Goal: Information Seeking & Learning: Find specific fact

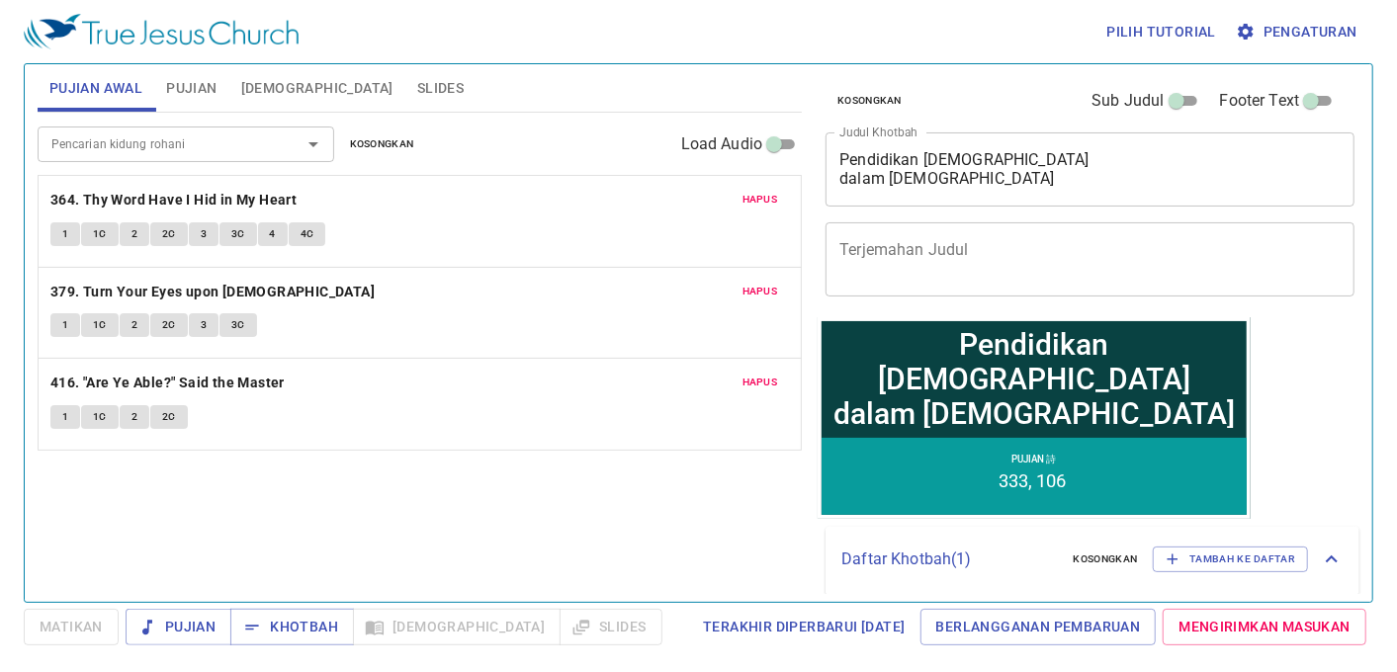
click at [285, 146] on div at bounding box center [299, 144] width 51 height 28
click at [753, 186] on div "Hapus 364. Thy Word Have I Hid in My Heart 1 1C 2 2C 3 3C 4 4C" at bounding box center [420, 221] width 762 height 91
click at [753, 199] on span "Hapus" at bounding box center [760, 200] width 36 height 18
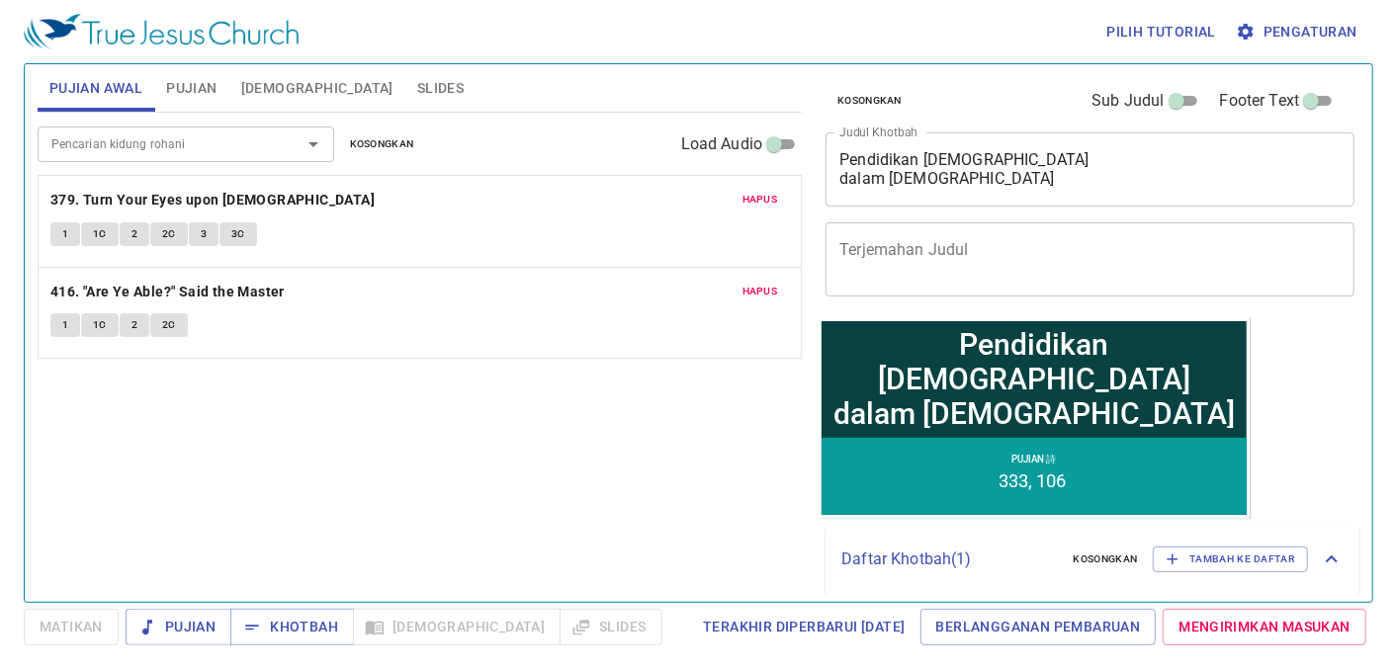
click at [753, 200] on span "Hapus" at bounding box center [760, 200] width 36 height 18
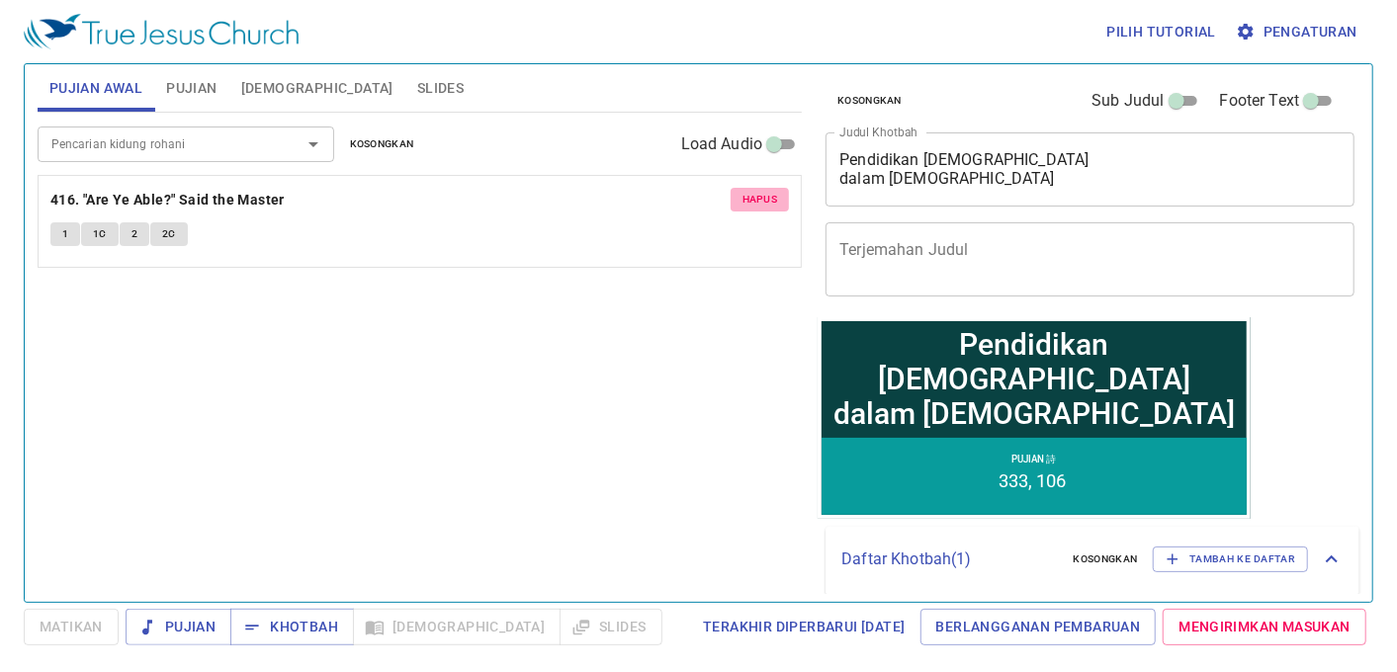
click at [753, 200] on span "Hapus" at bounding box center [760, 200] width 36 height 18
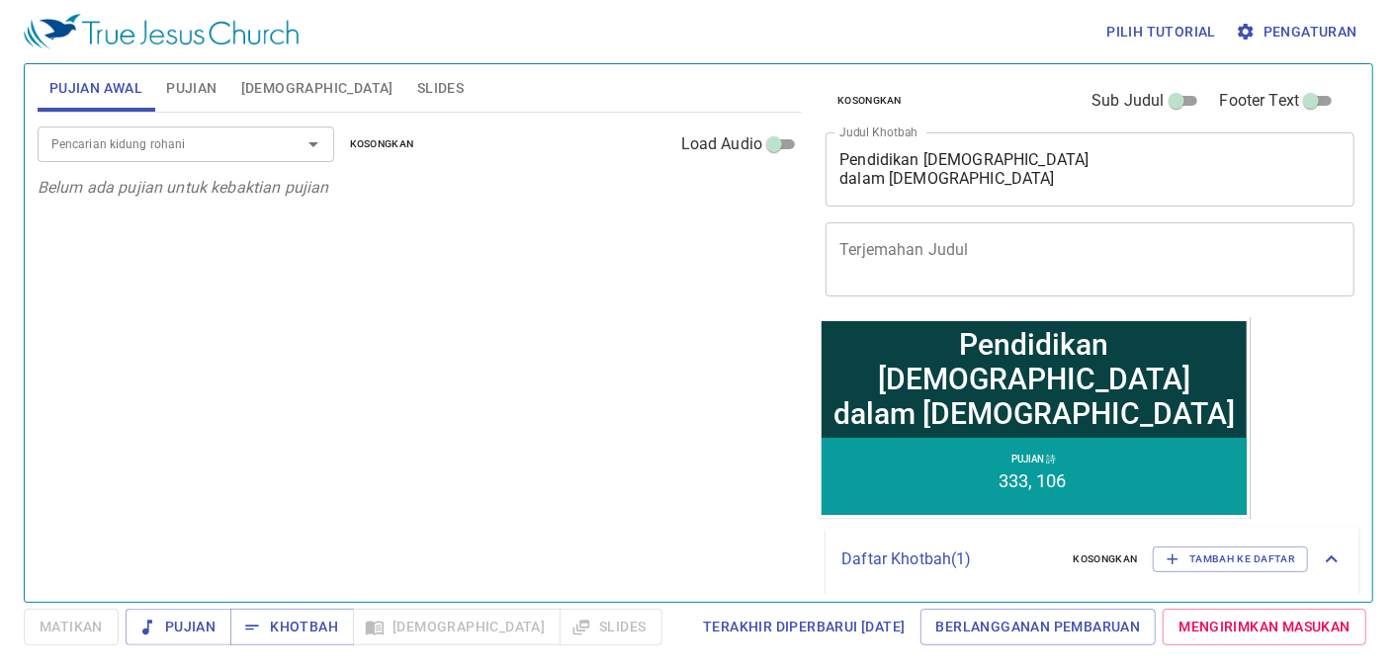
click at [189, 140] on input "Pencarian kidung rohani" at bounding box center [156, 143] width 226 height 23
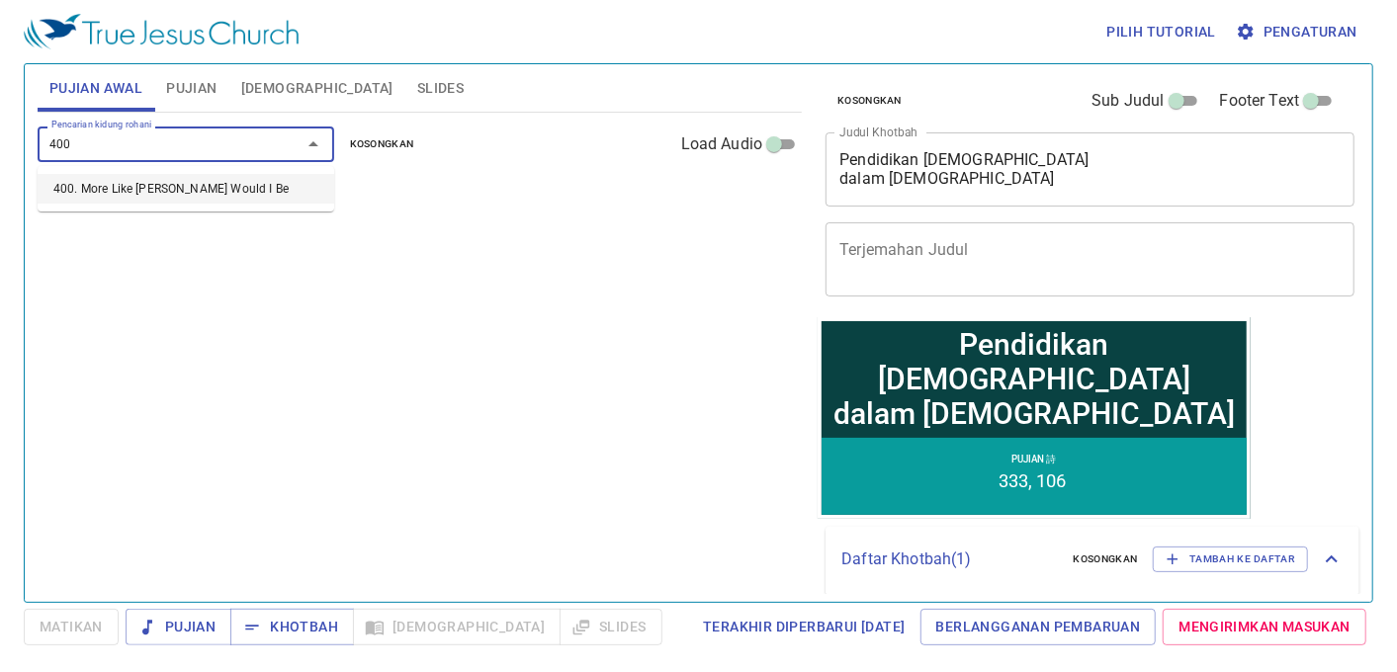
click at [206, 189] on li "400. More Like [PERSON_NAME] Would I Be" at bounding box center [186, 189] width 297 height 30
type input "400. More Like [PERSON_NAME] Would I Be"
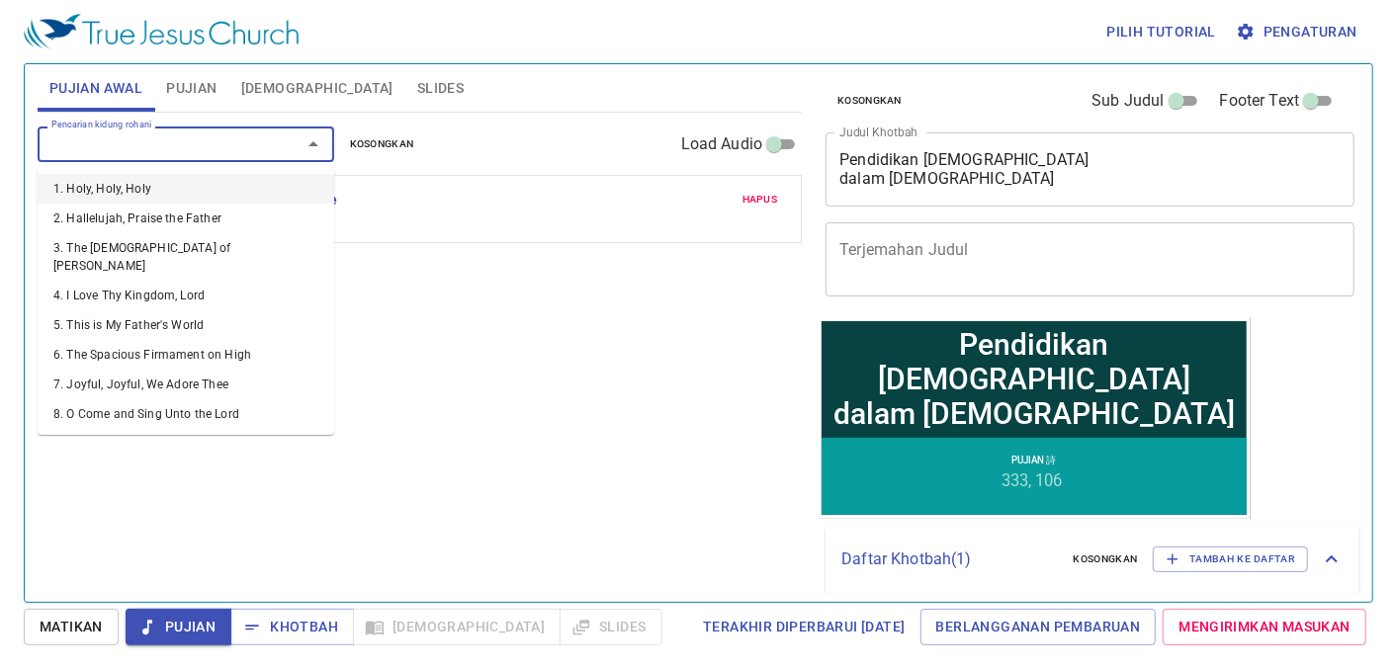
click at [202, 145] on input "Pencarian kidung rohani" at bounding box center [156, 143] width 226 height 23
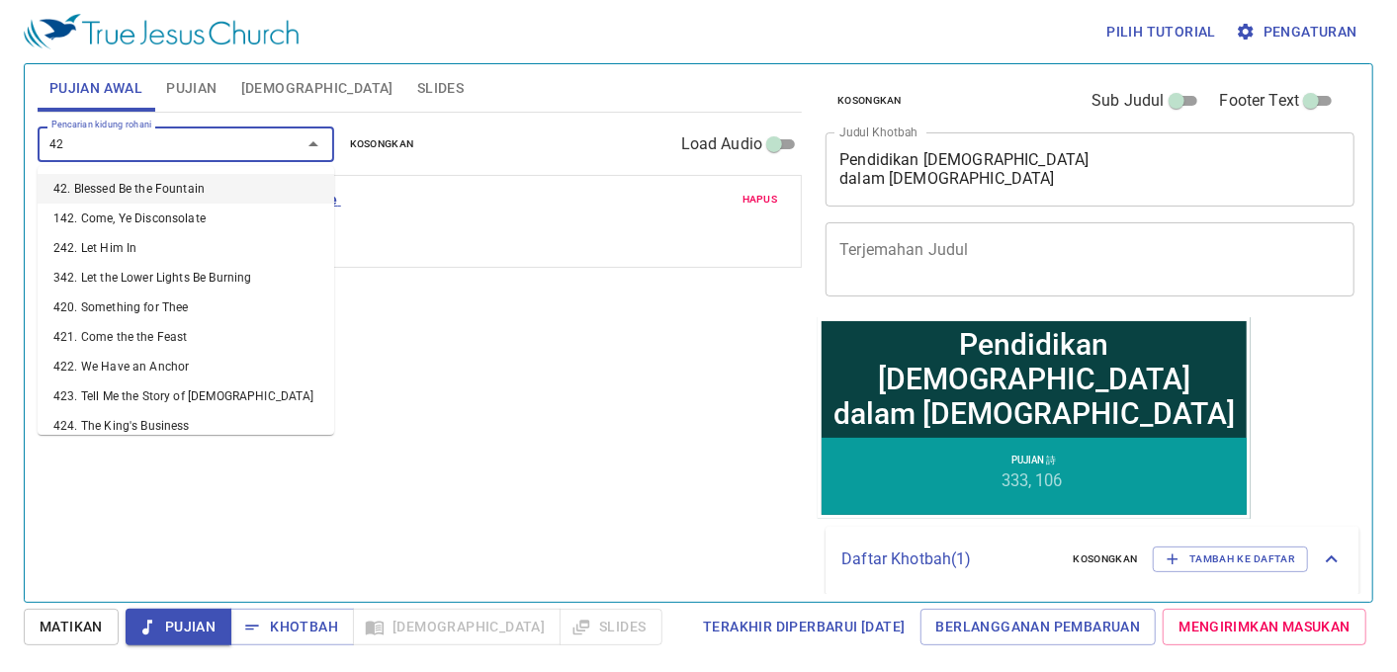
type input "422"
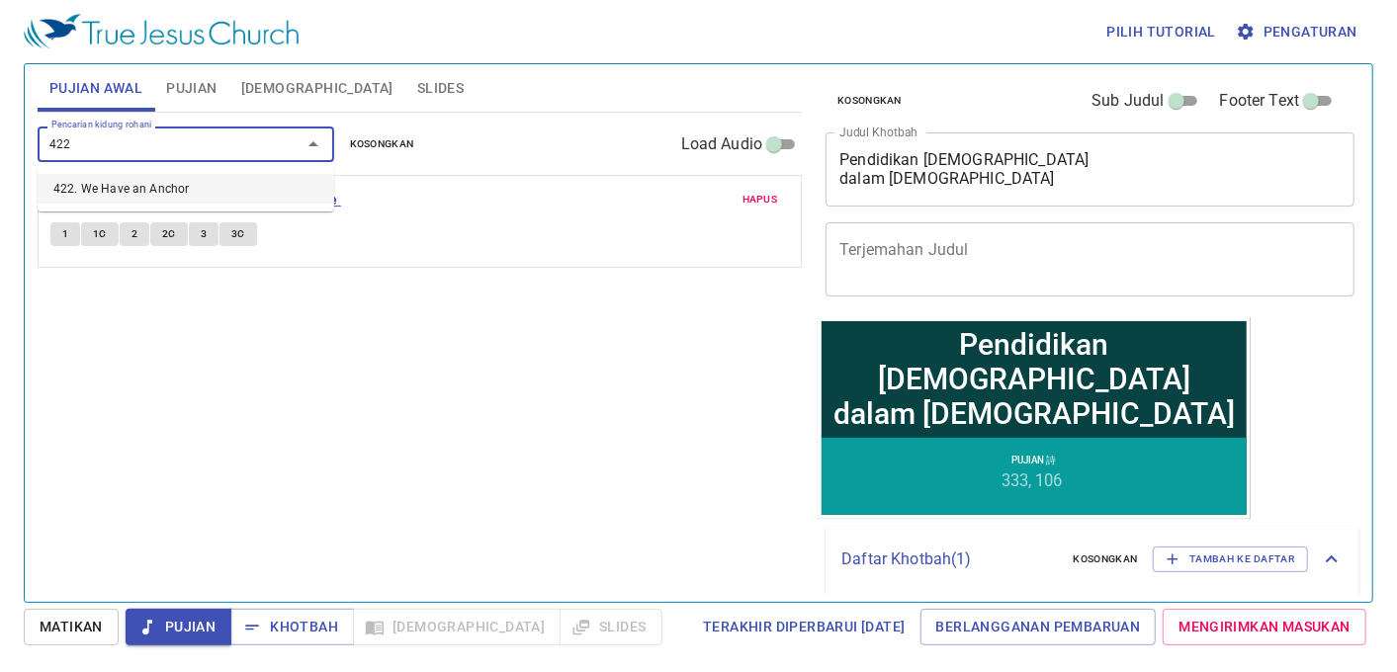
click at [178, 189] on li "422. We Have an Anchor" at bounding box center [186, 189] width 297 height 30
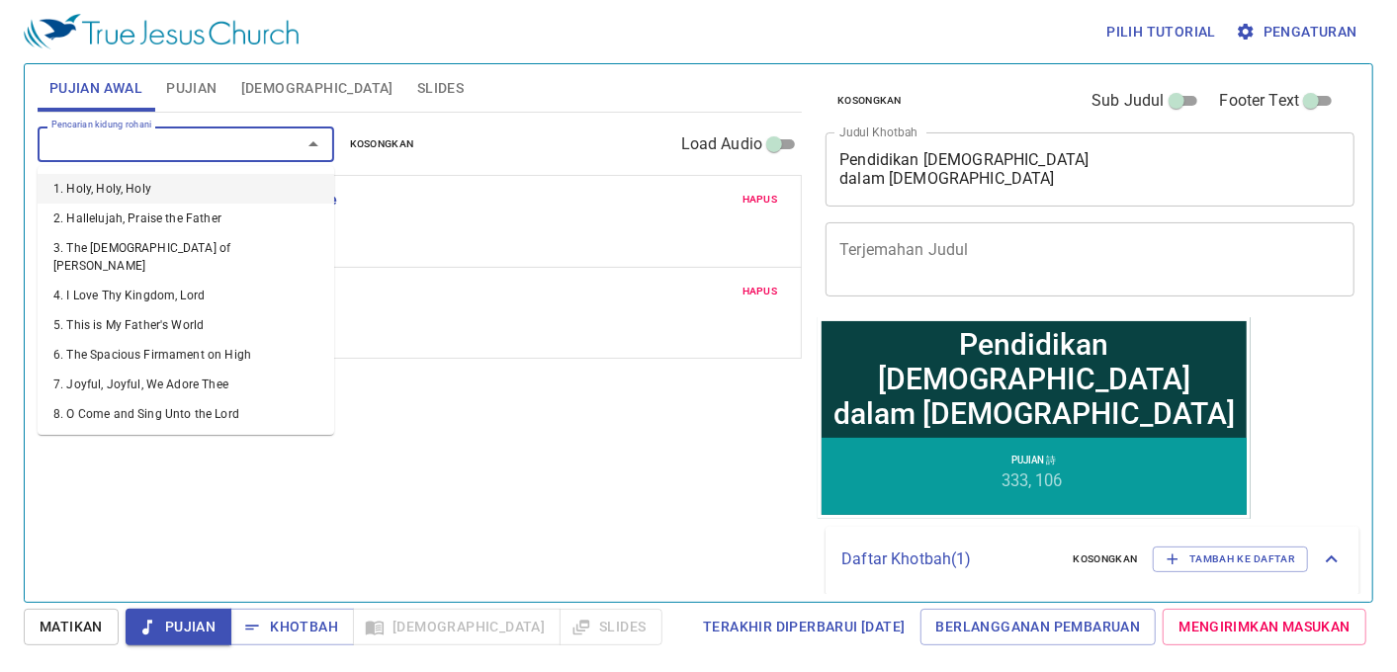
click at [138, 139] on input "Pencarian kidung rohani" at bounding box center [156, 143] width 226 height 23
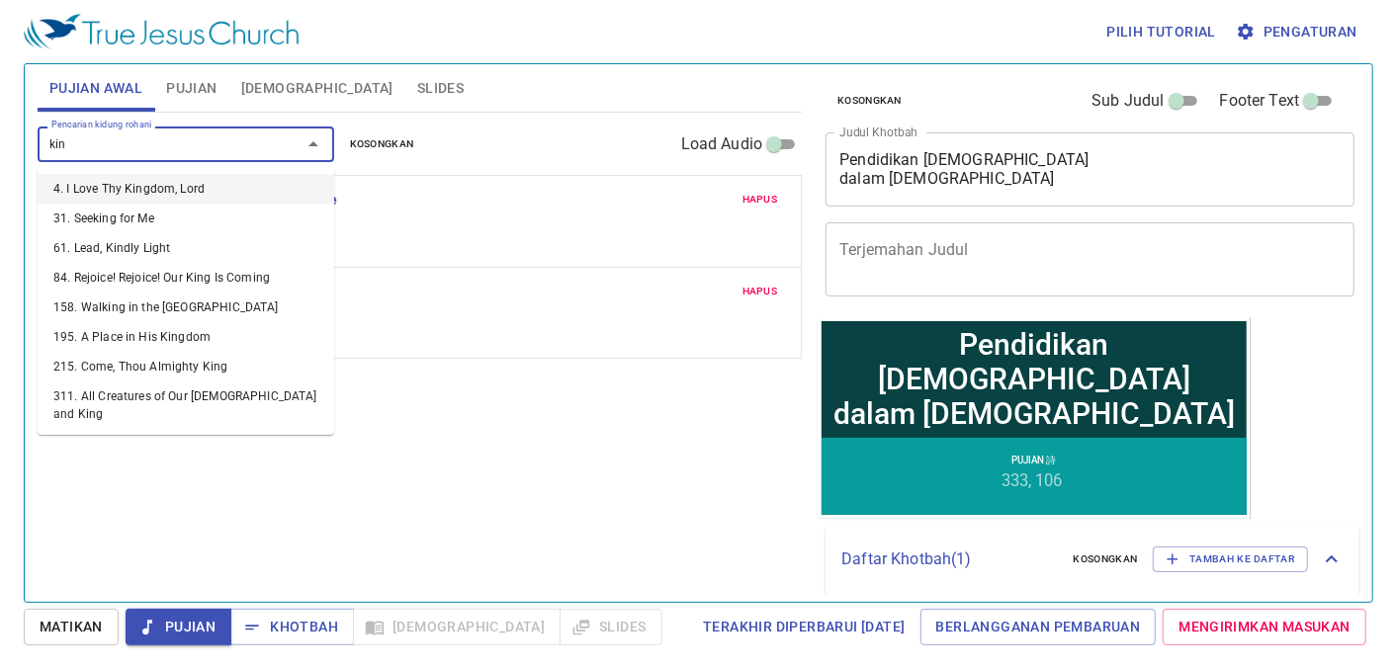
type input "kind"
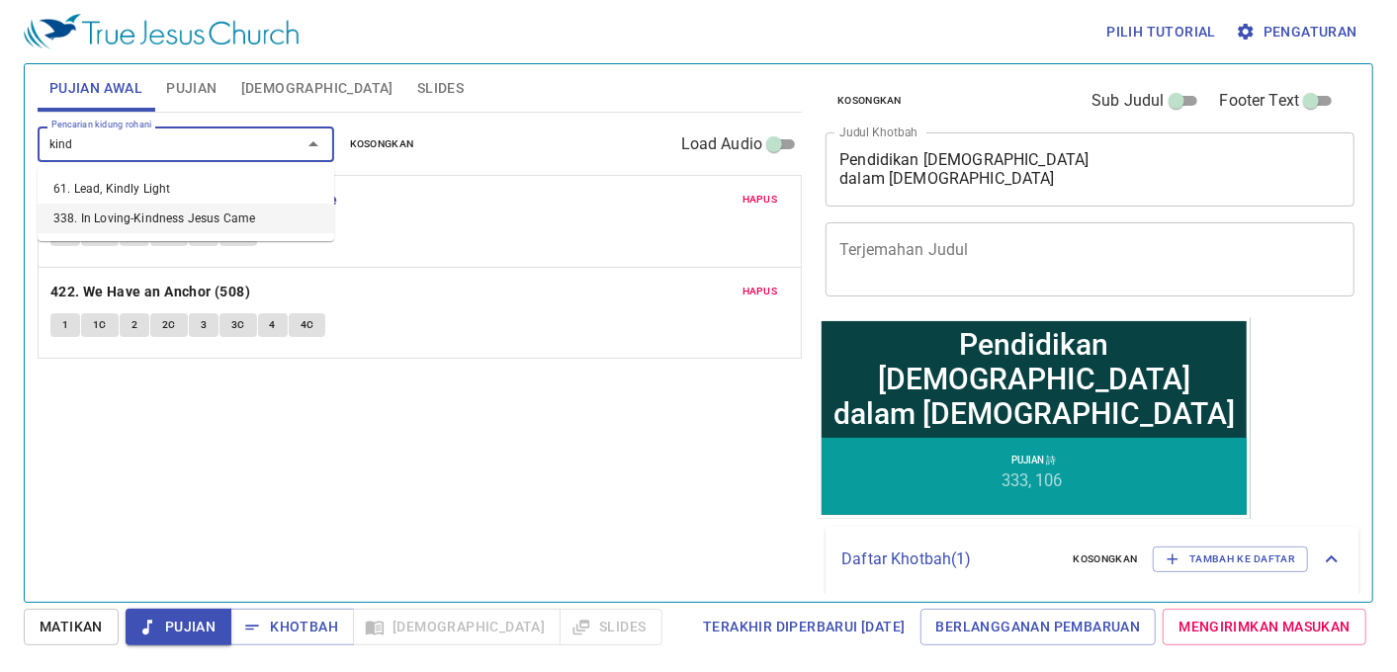
click at [192, 228] on li "338. In Loving-Kindness Jesus Came" at bounding box center [186, 219] width 297 height 30
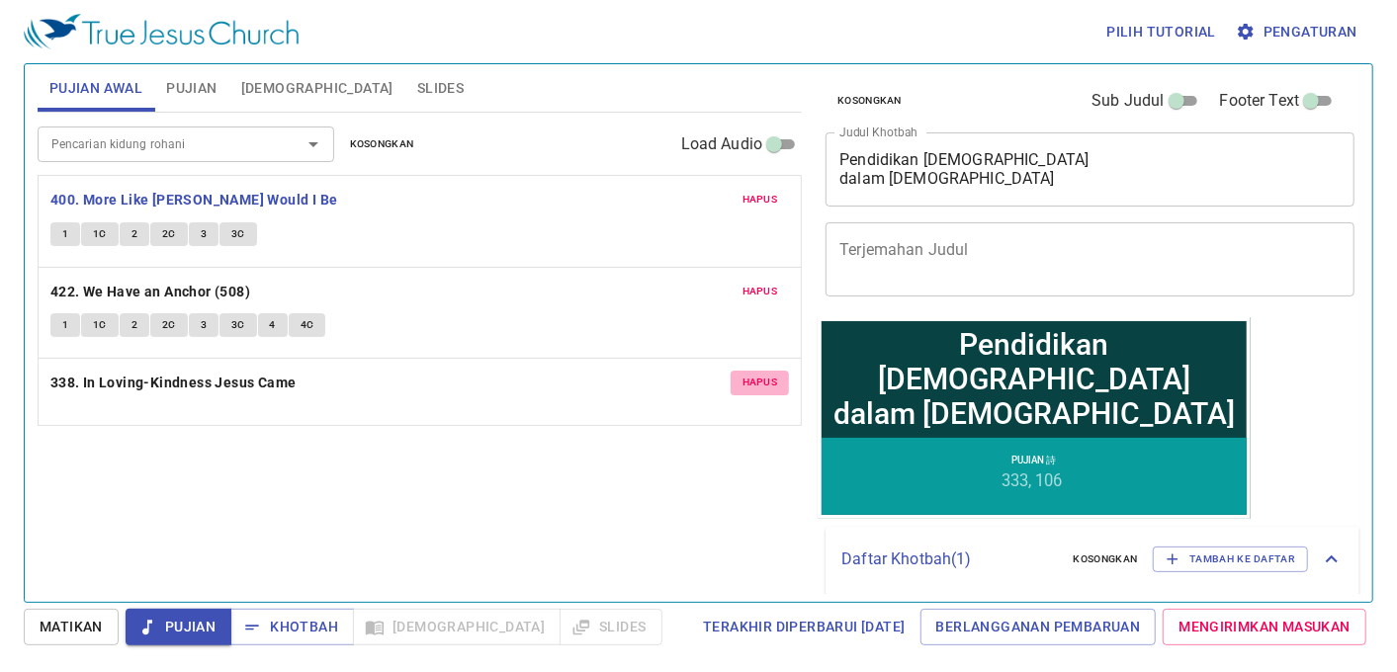
click at [775, 390] on span "Hapus" at bounding box center [760, 383] width 36 height 18
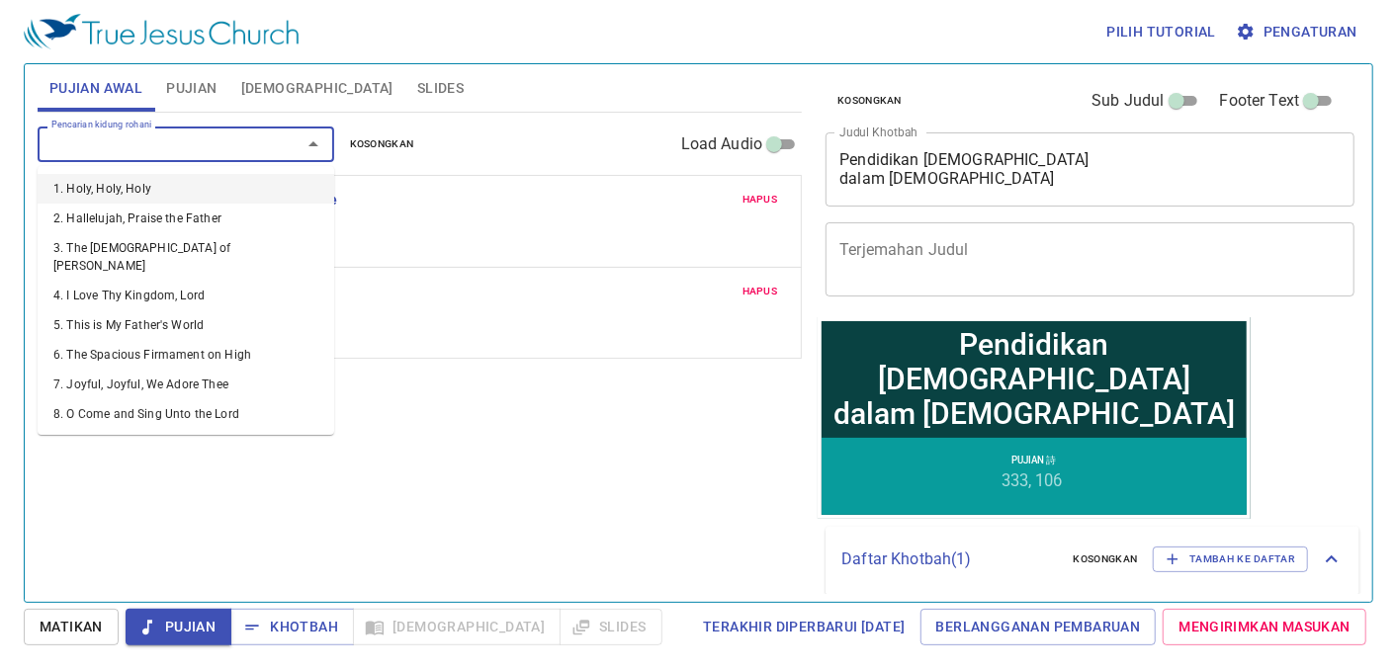
click at [135, 150] on input "Pencarian kidung rohani" at bounding box center [156, 143] width 226 height 23
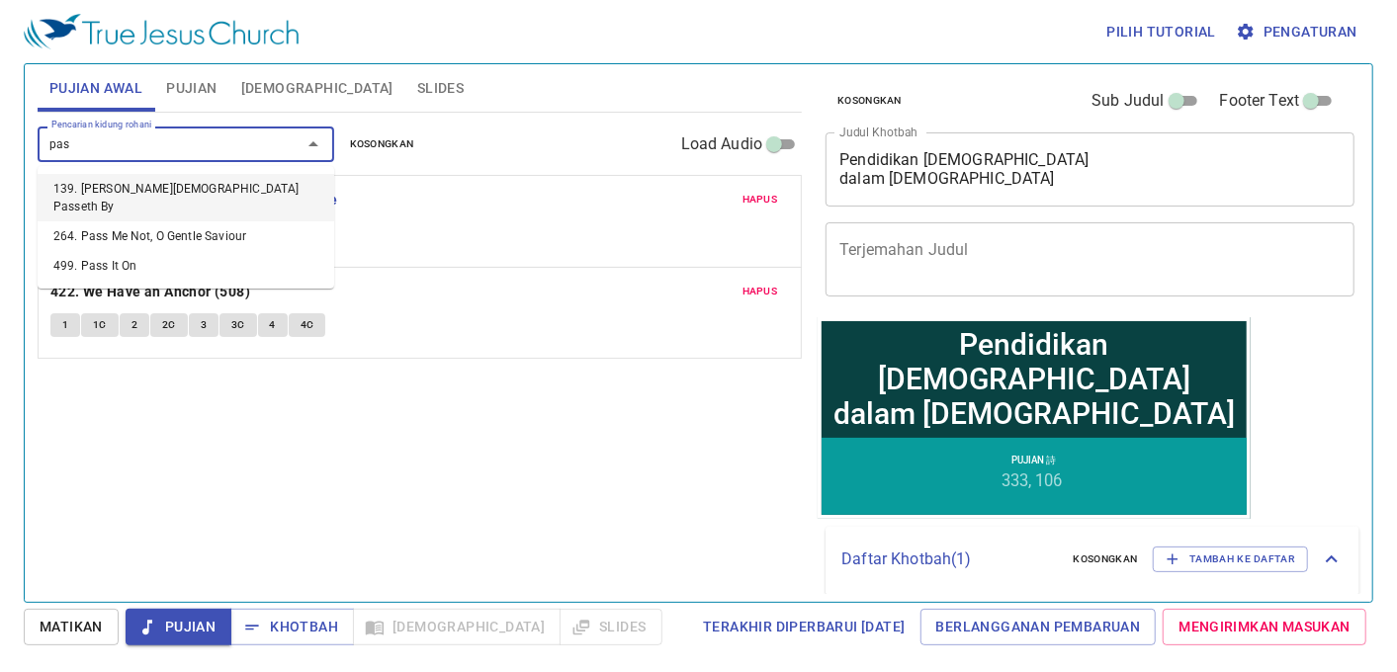
type input "pass"
click at [274, 255] on li "499. Pass It On" at bounding box center [186, 266] width 297 height 30
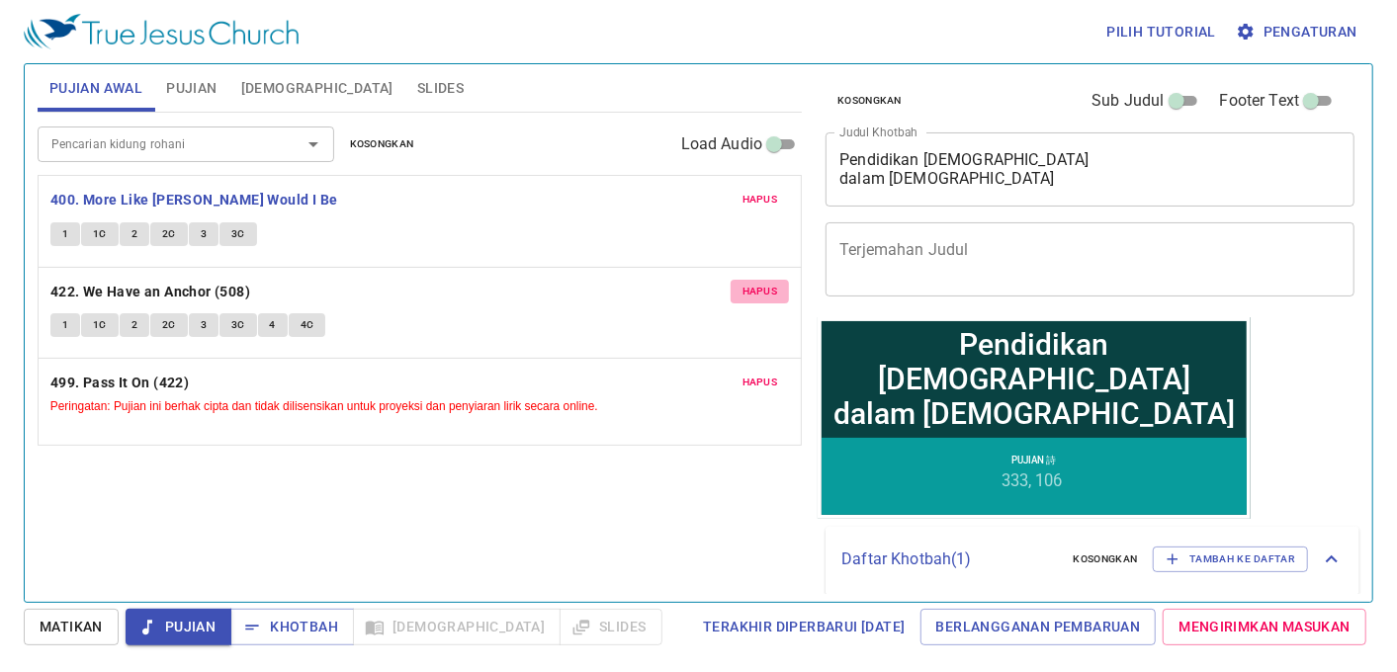
click at [772, 289] on span "Hapus" at bounding box center [760, 292] width 36 height 18
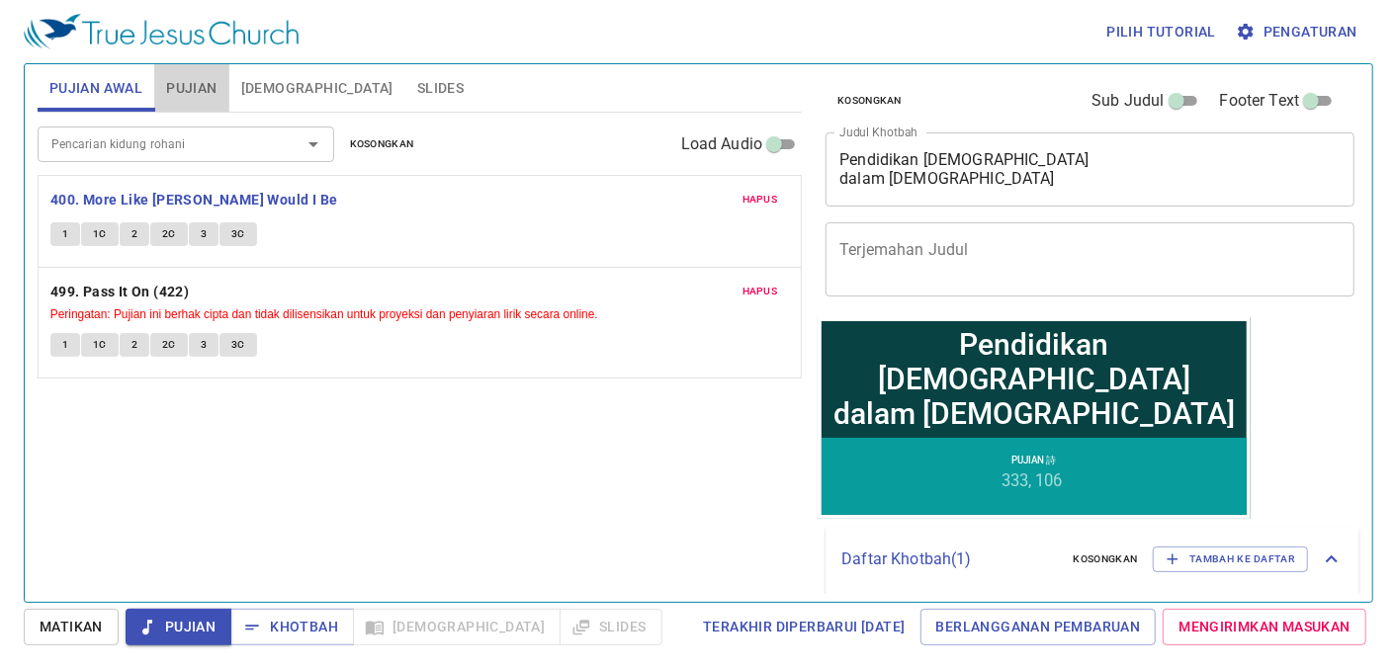
click at [182, 87] on span "Pujian" at bounding box center [191, 88] width 50 height 25
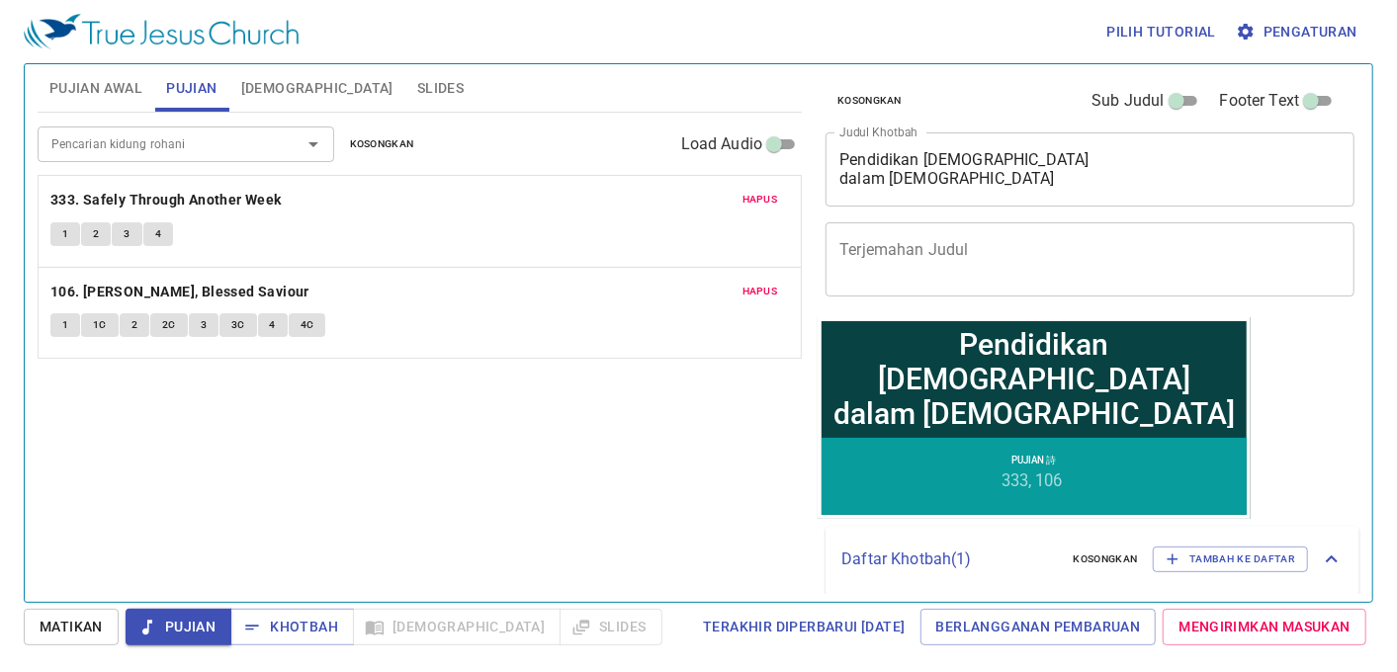
click at [417, 80] on span "Slides" at bounding box center [440, 88] width 46 height 25
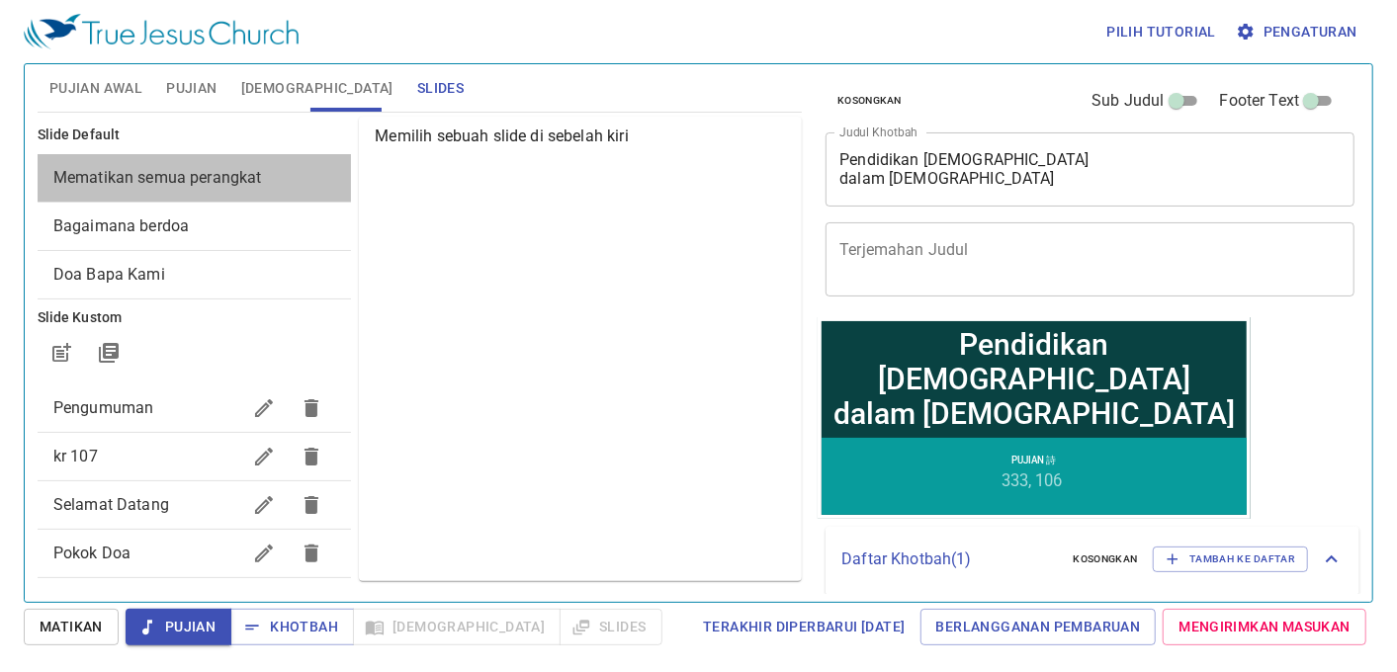
click at [280, 156] on div "Mematikan semua perangkat" at bounding box center [195, 177] width 314 height 47
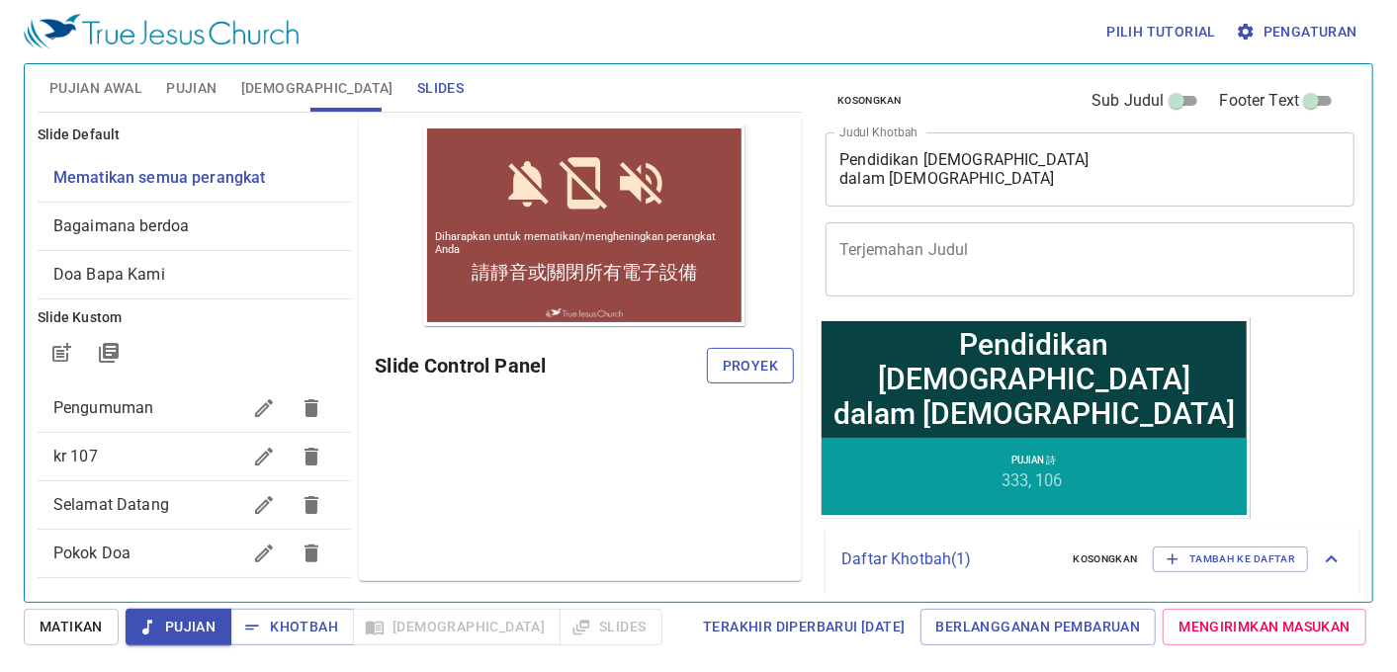
click at [718, 361] on button "Proyek" at bounding box center [750, 366] width 87 height 37
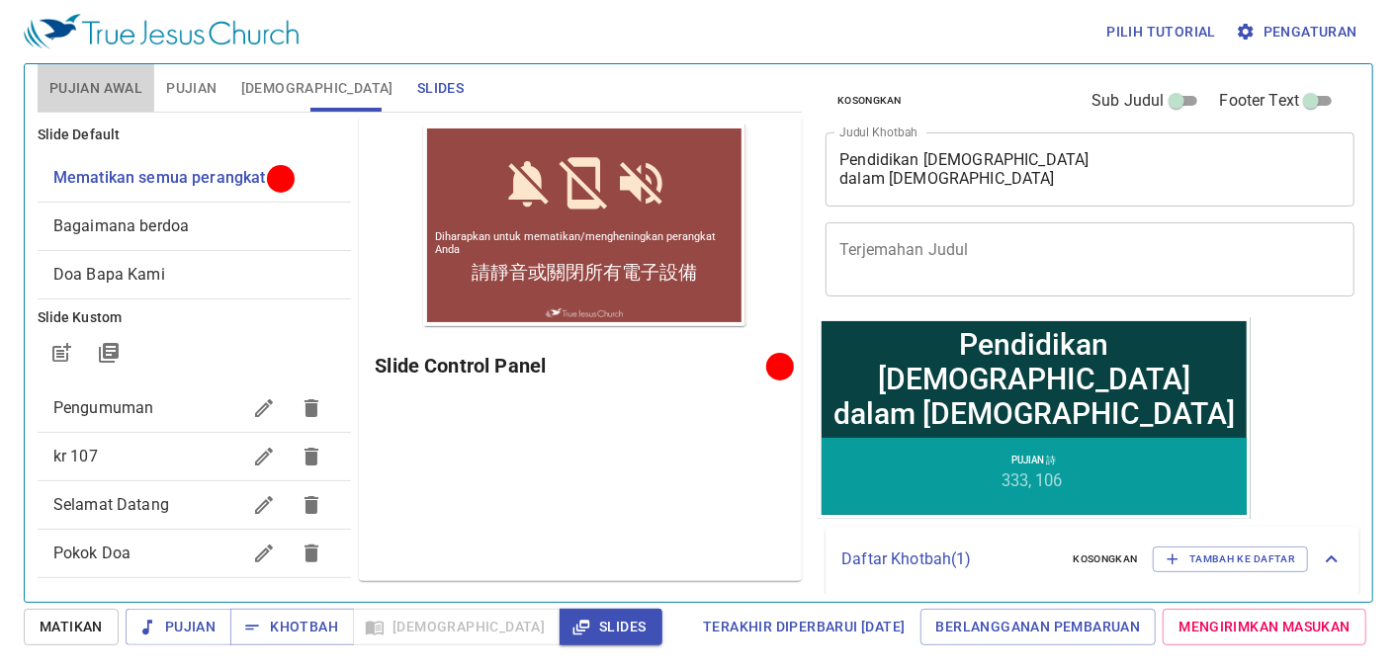
click at [99, 97] on span "Pujian Awal" at bounding box center [95, 88] width 93 height 25
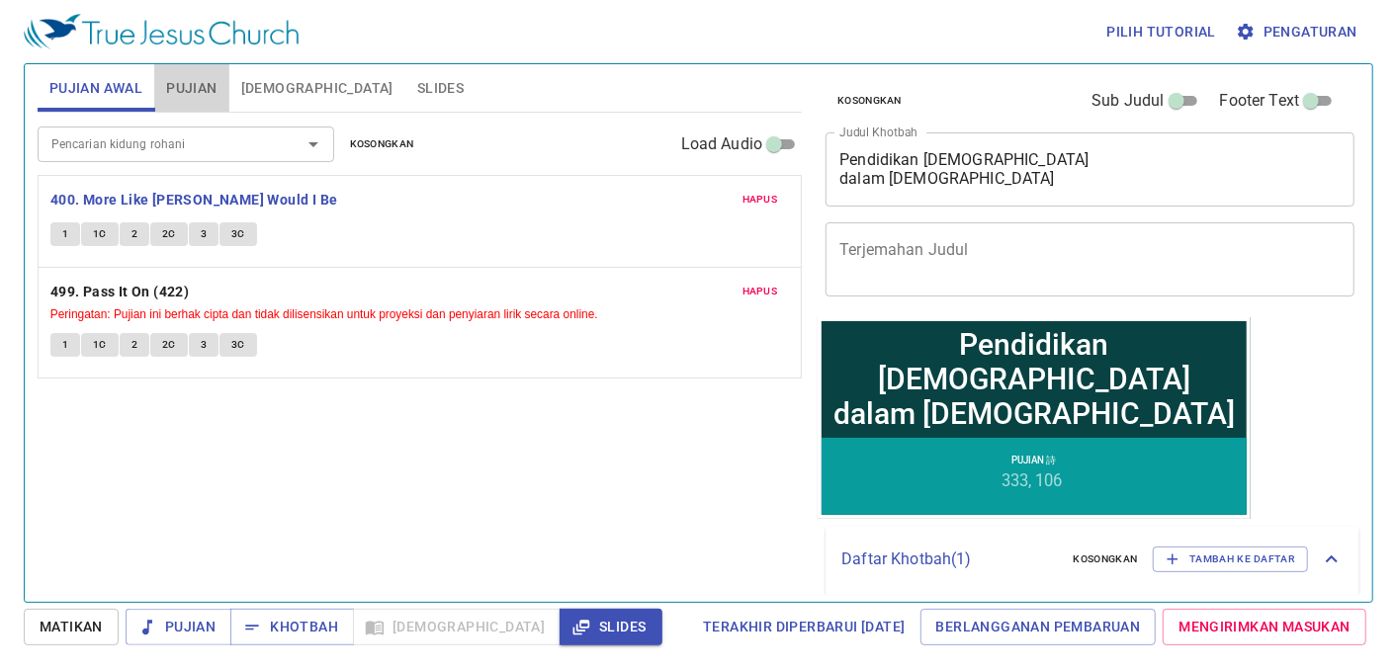
click at [195, 92] on span "Pujian" at bounding box center [191, 88] width 50 height 25
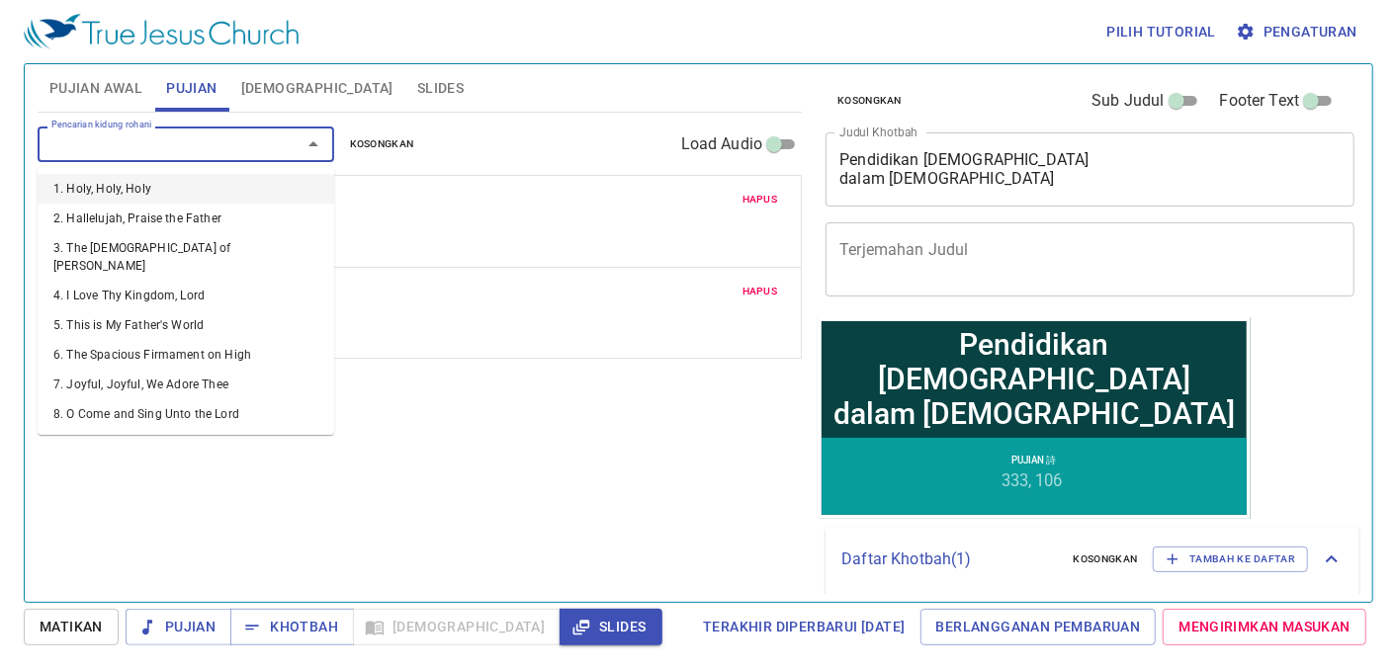
click at [218, 143] on input "Pencarian kidung rohani" at bounding box center [156, 143] width 226 height 23
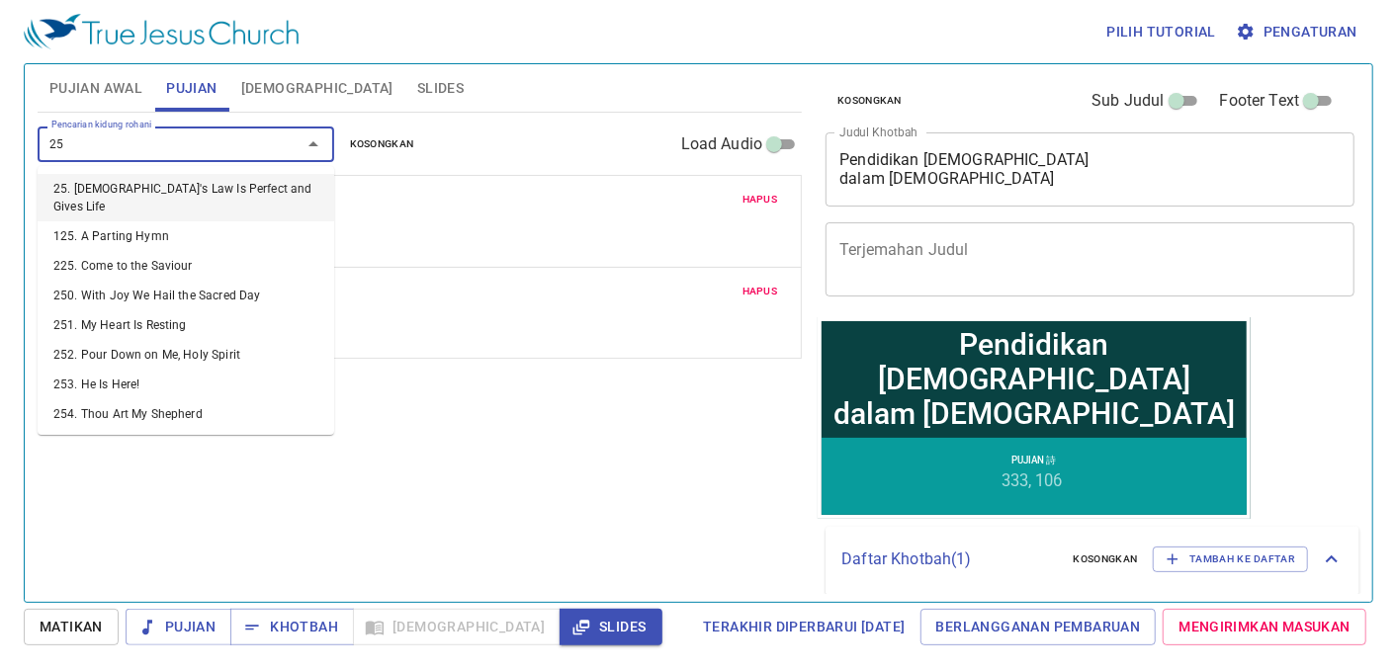
type input "256"
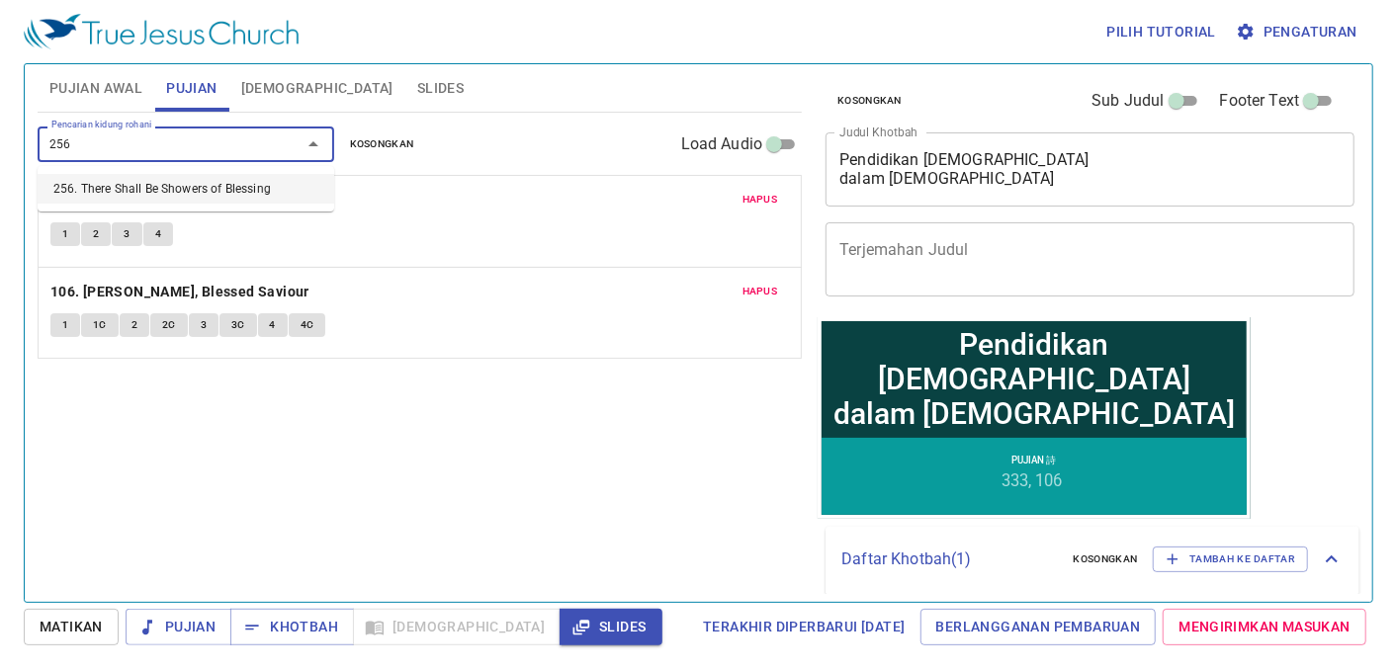
click at [210, 185] on li "256. There Shall Be Showers of Blessing" at bounding box center [186, 189] width 297 height 30
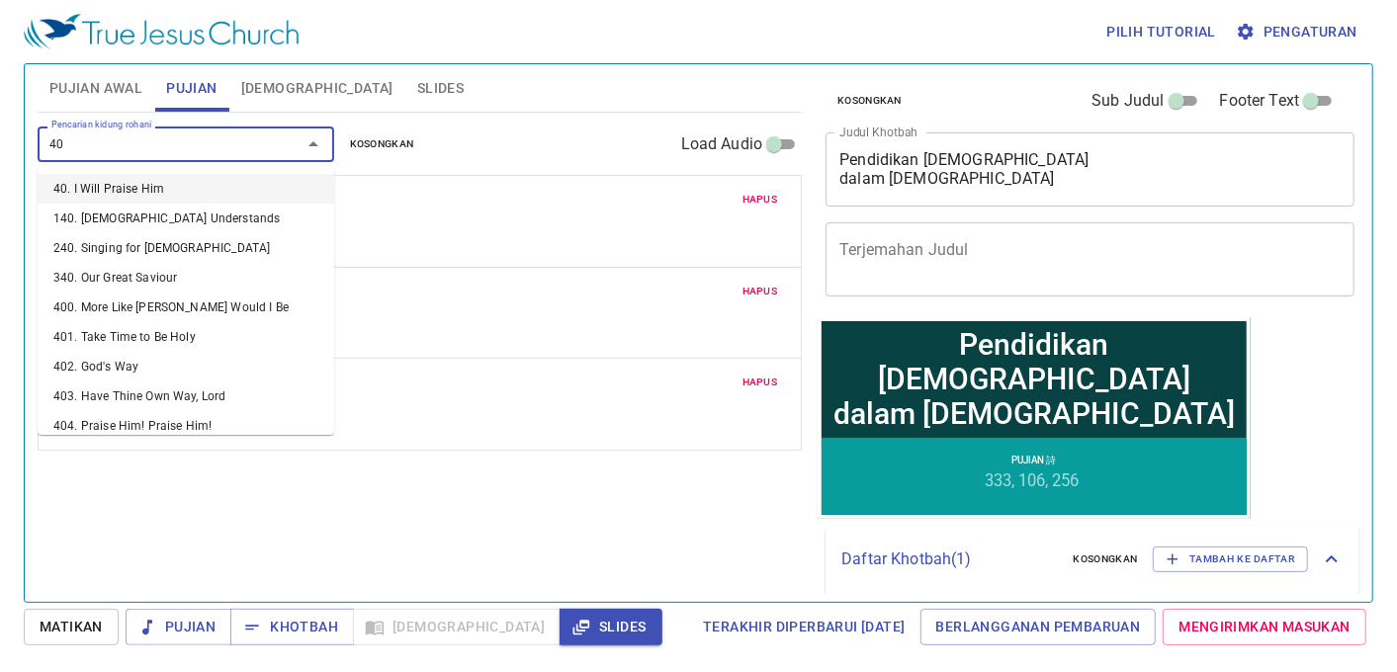
type input "409"
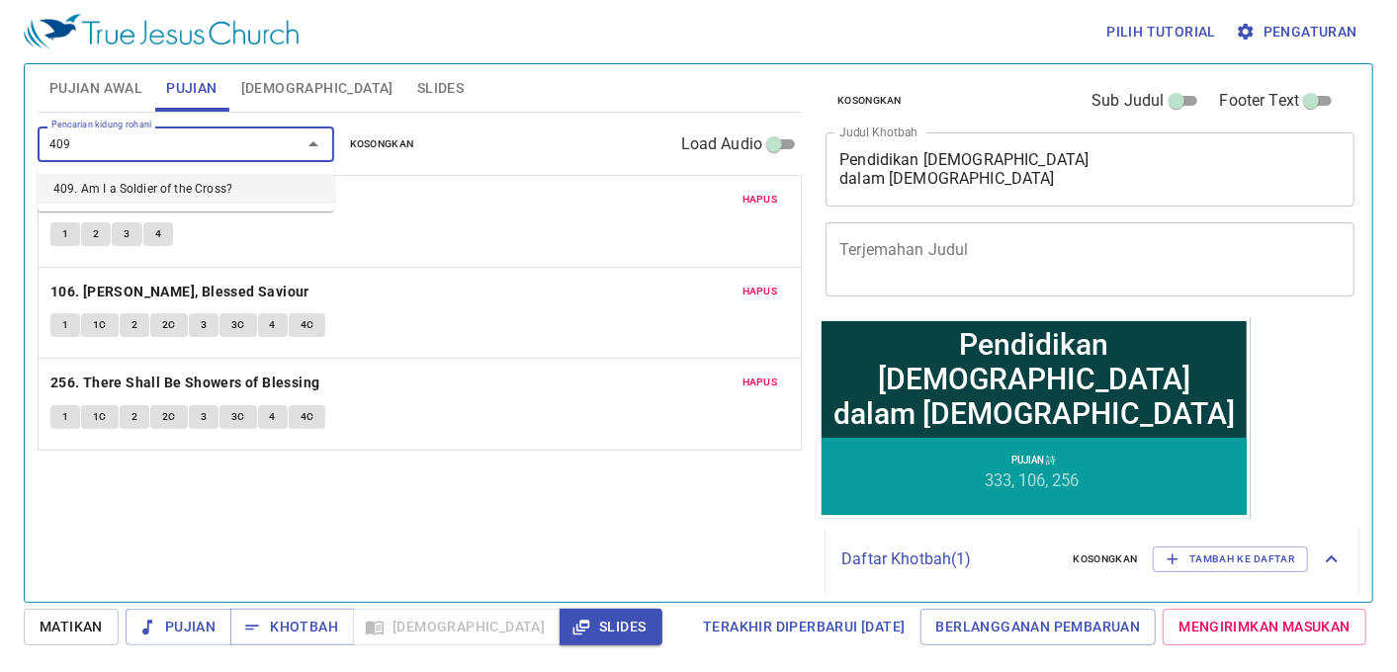
click at [210, 185] on li "409. Am I a Soldier of the Cross?" at bounding box center [186, 189] width 297 height 30
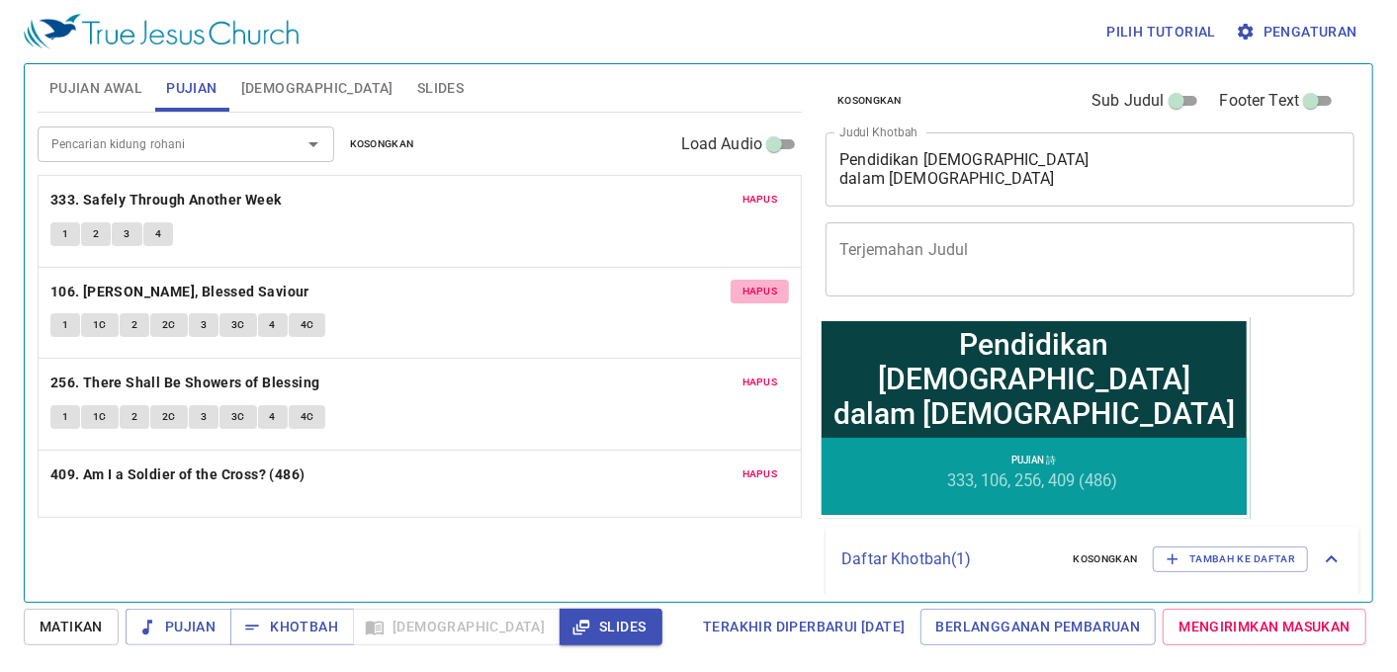
click at [755, 283] on span "Hapus" at bounding box center [760, 292] width 36 height 18
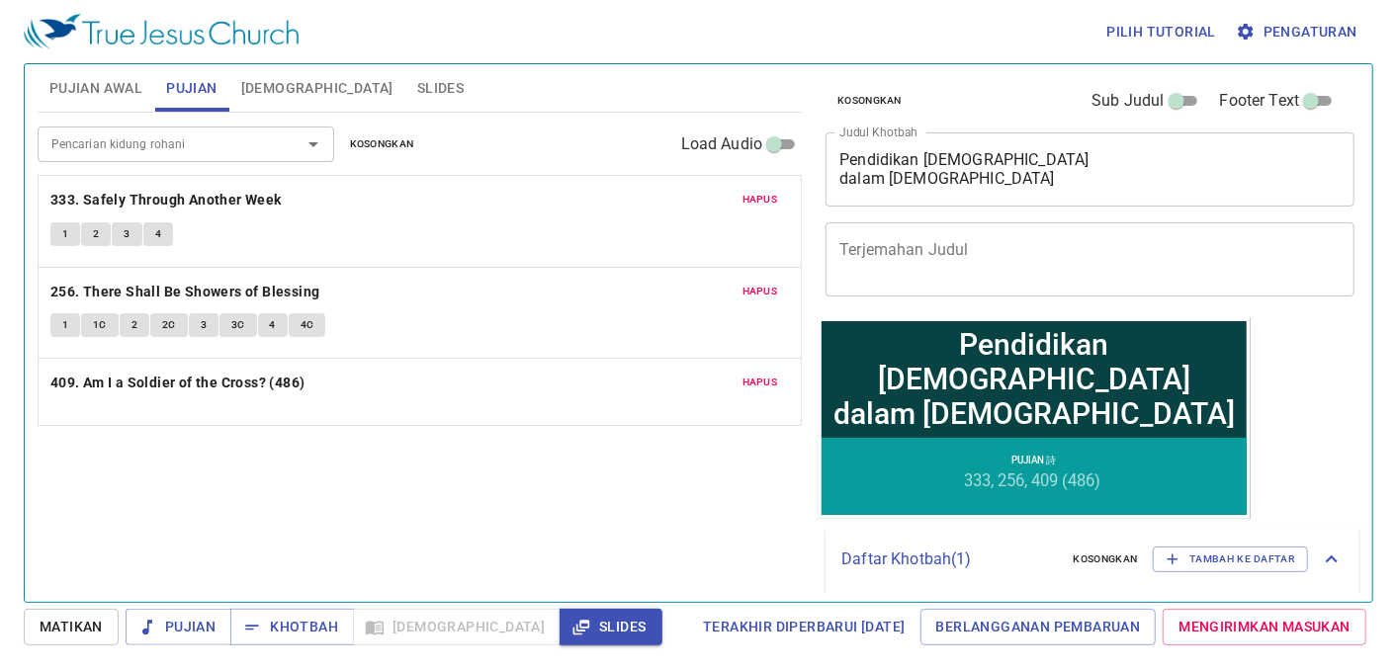
click at [753, 201] on span "Hapus" at bounding box center [760, 200] width 36 height 18
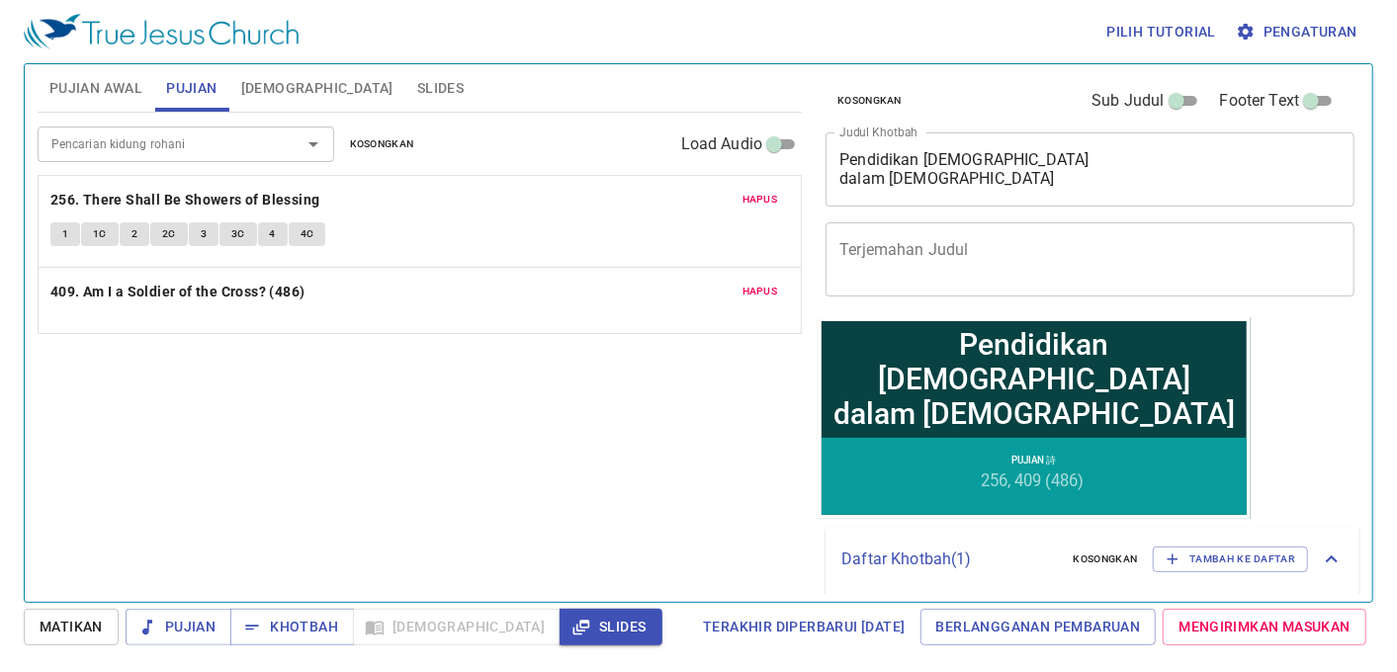
click at [417, 96] on span "Slides" at bounding box center [440, 88] width 46 height 25
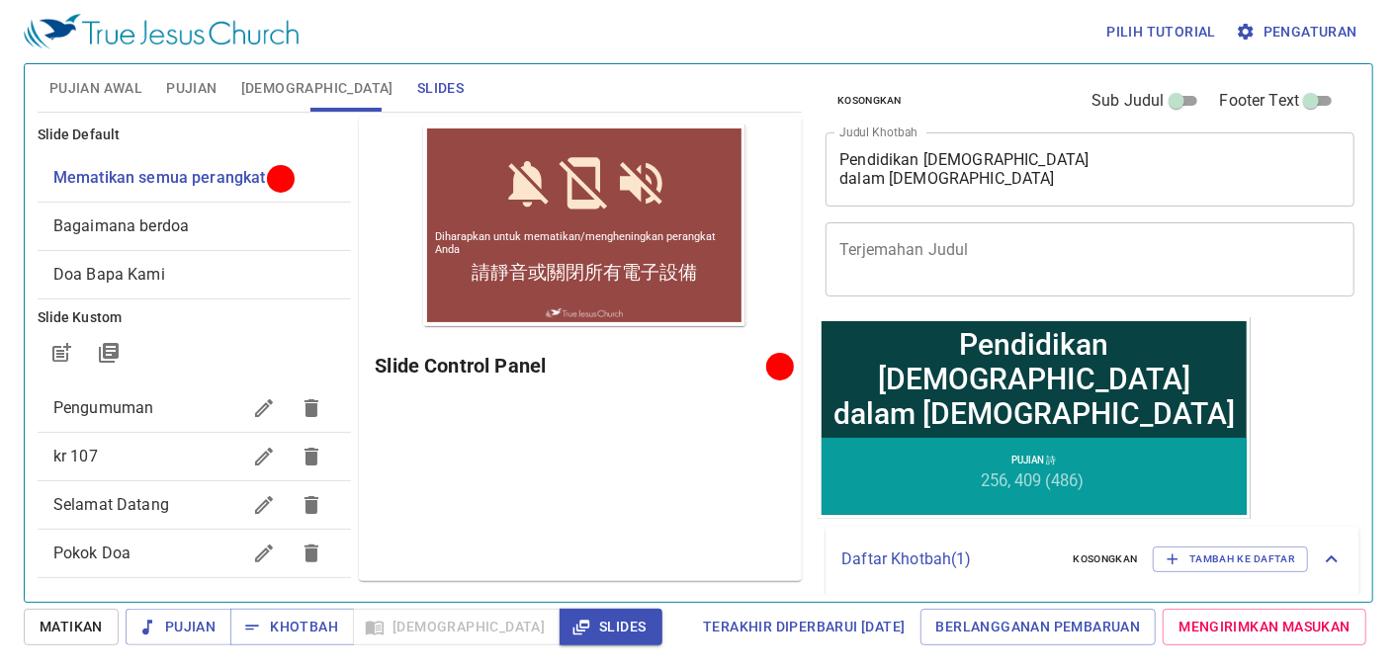
click at [212, 211] on div "Bagaimana berdoa" at bounding box center [195, 226] width 314 height 47
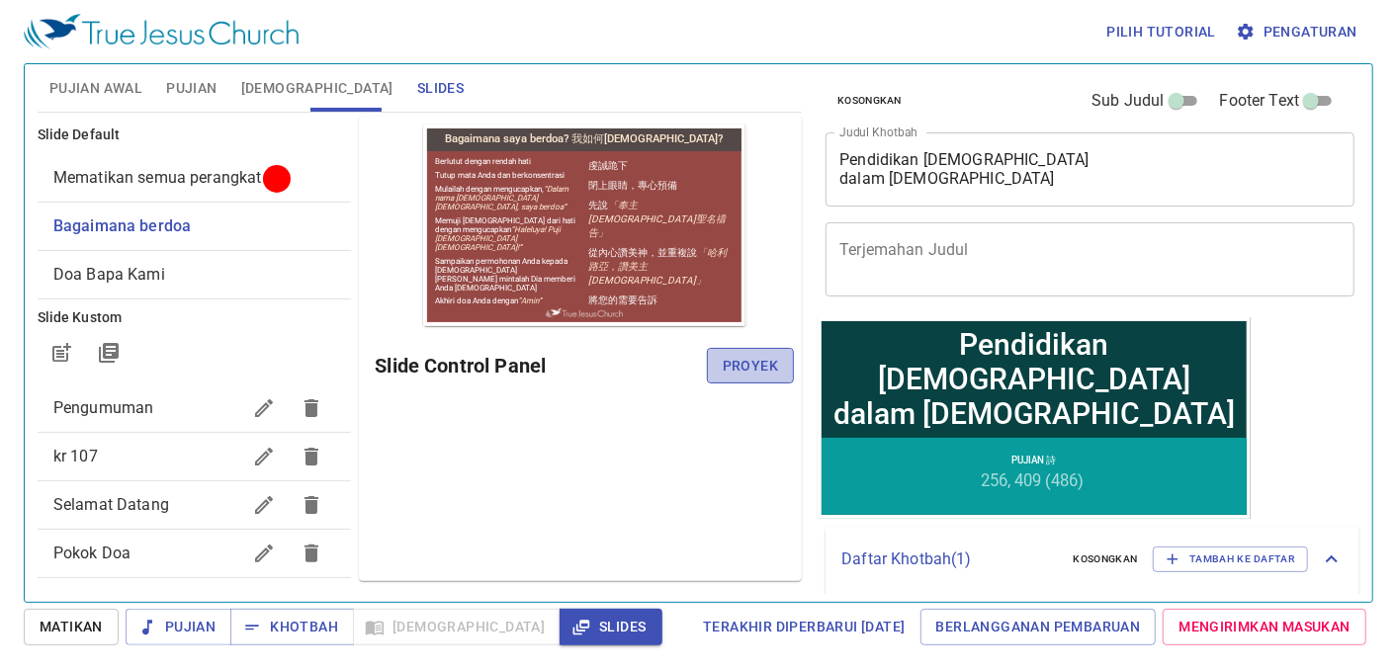
click at [735, 358] on span "Proyek" at bounding box center [749, 366] width 55 height 25
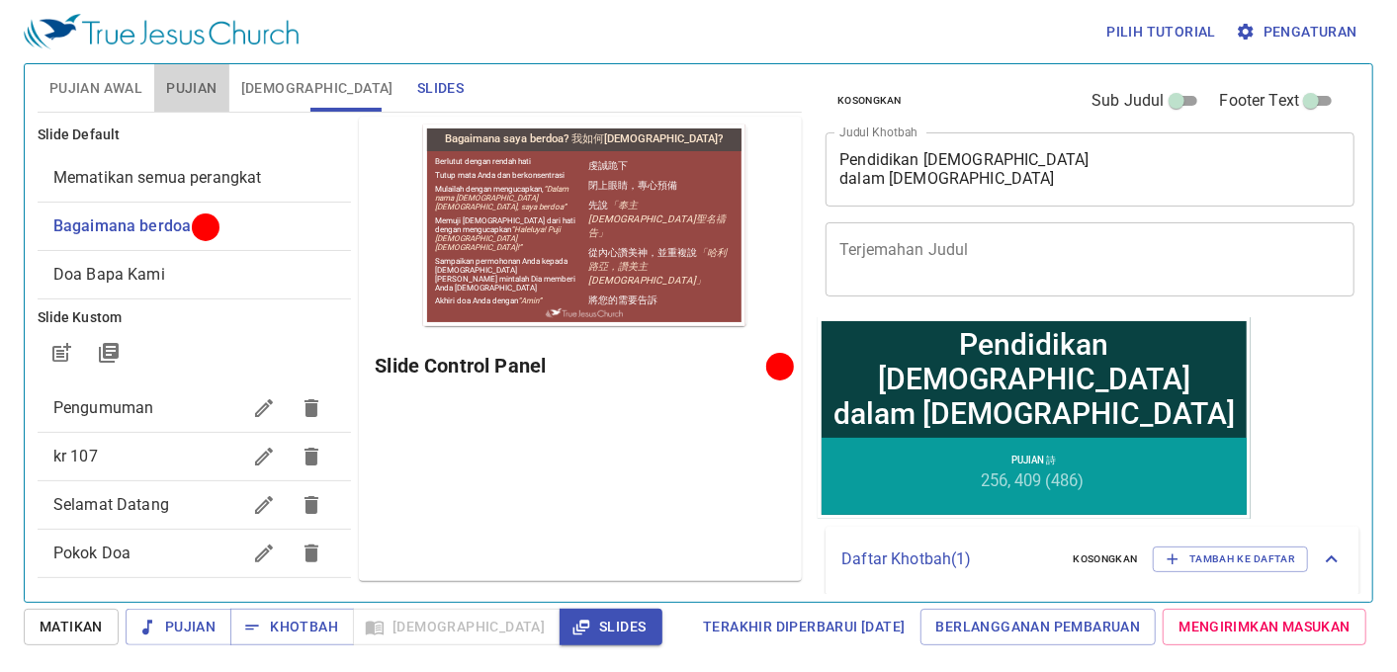
click at [175, 105] on button "Pujian" at bounding box center [191, 87] width 74 height 47
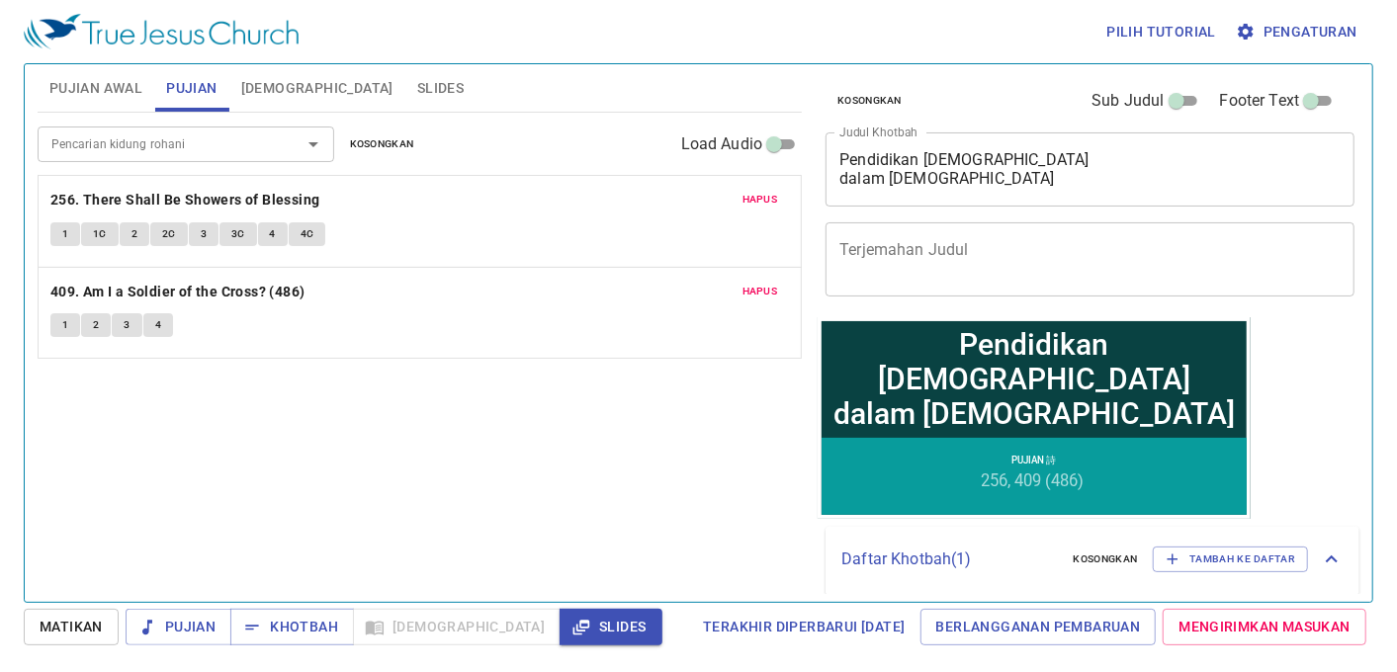
click at [194, 166] on div "Pencarian kidung rohani Pencarian kidung rohani Kosongkan Load Audio" at bounding box center [420, 144] width 764 height 63
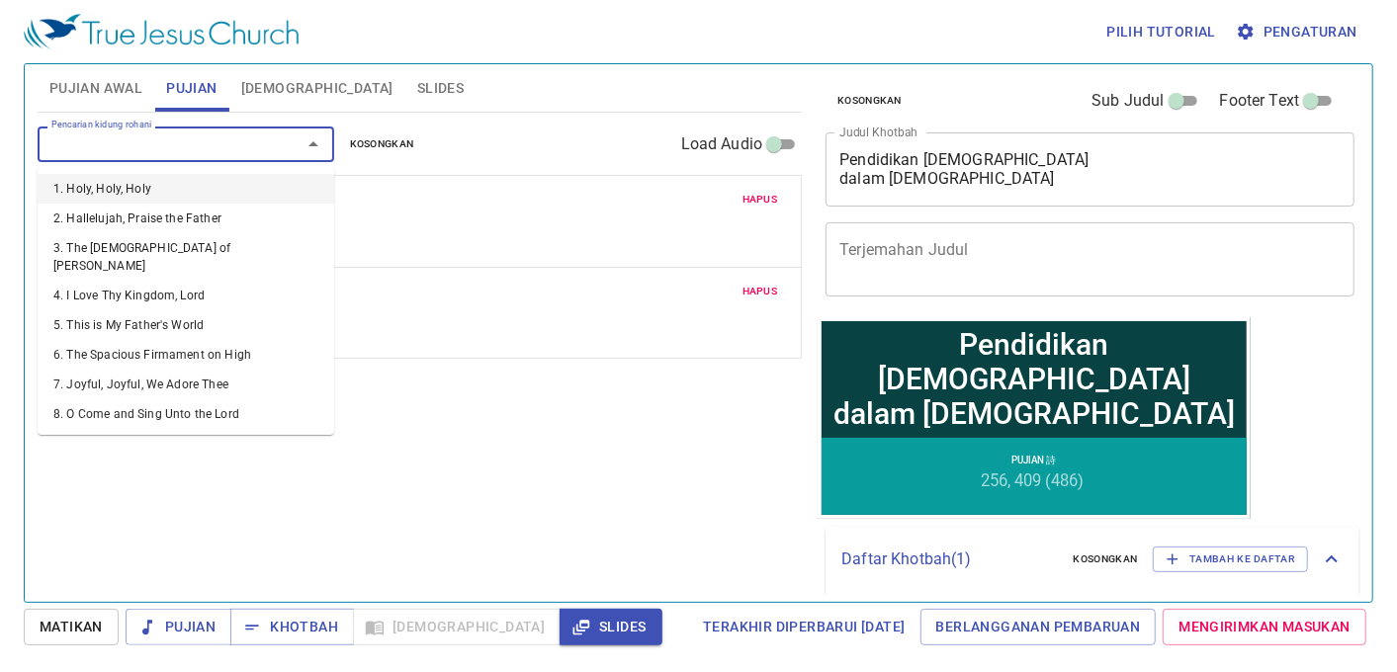
click at [199, 146] on input "Pencarian kidung rohani" at bounding box center [156, 143] width 226 height 23
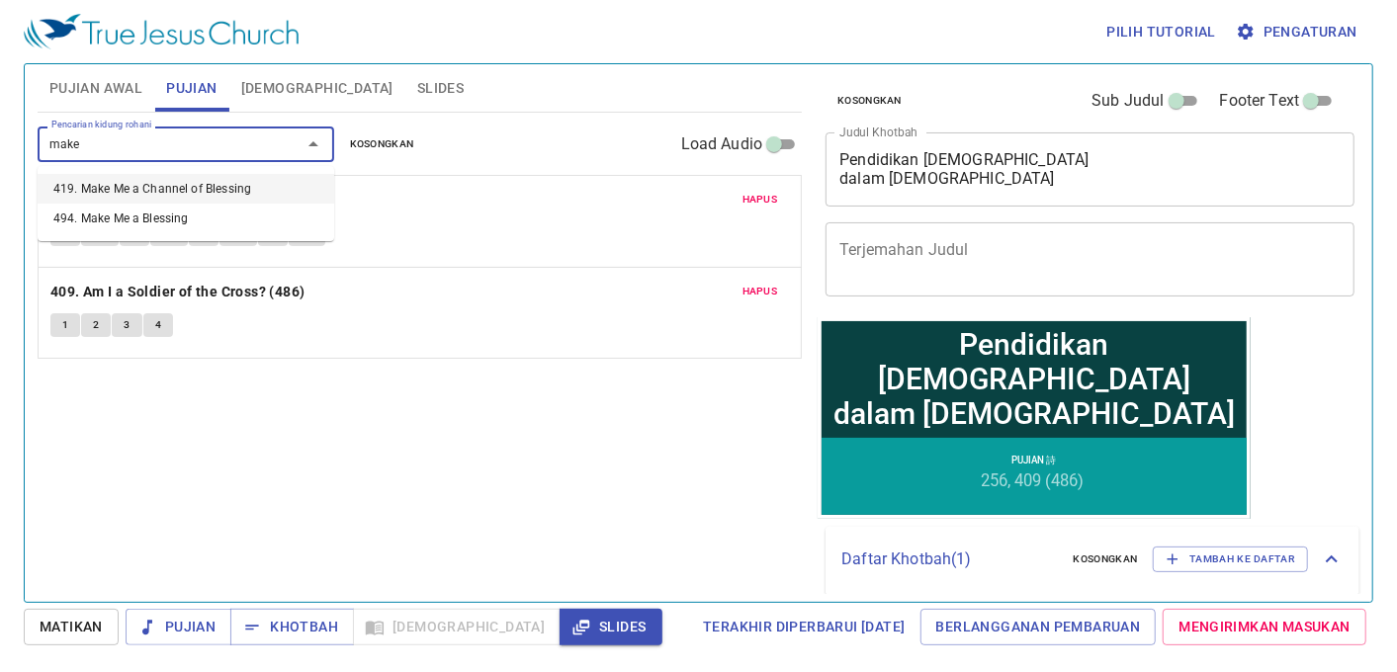
type input "make"
click at [284, 229] on li "494. Make Me a Blessing" at bounding box center [186, 219] width 297 height 30
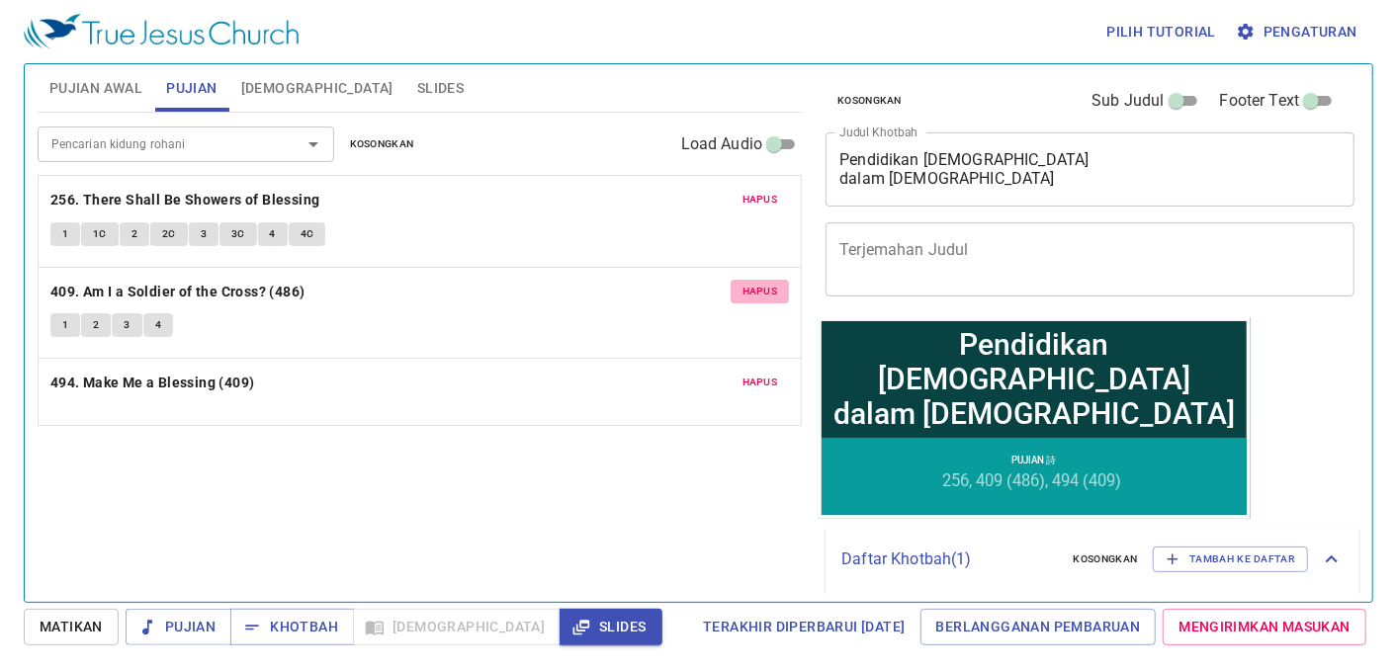
click at [753, 281] on button "Hapus" at bounding box center [759, 292] width 59 height 24
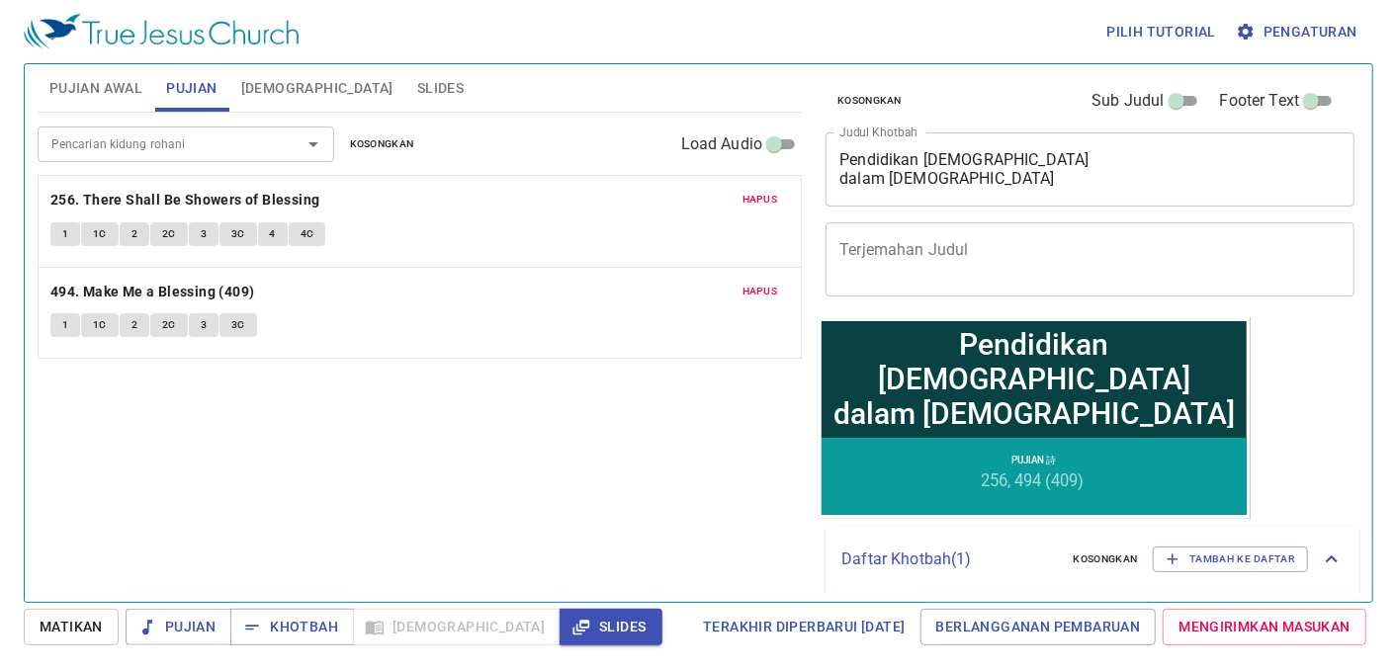
click at [245, 81] on span "[DEMOGRAPHIC_DATA]" at bounding box center [317, 88] width 152 height 25
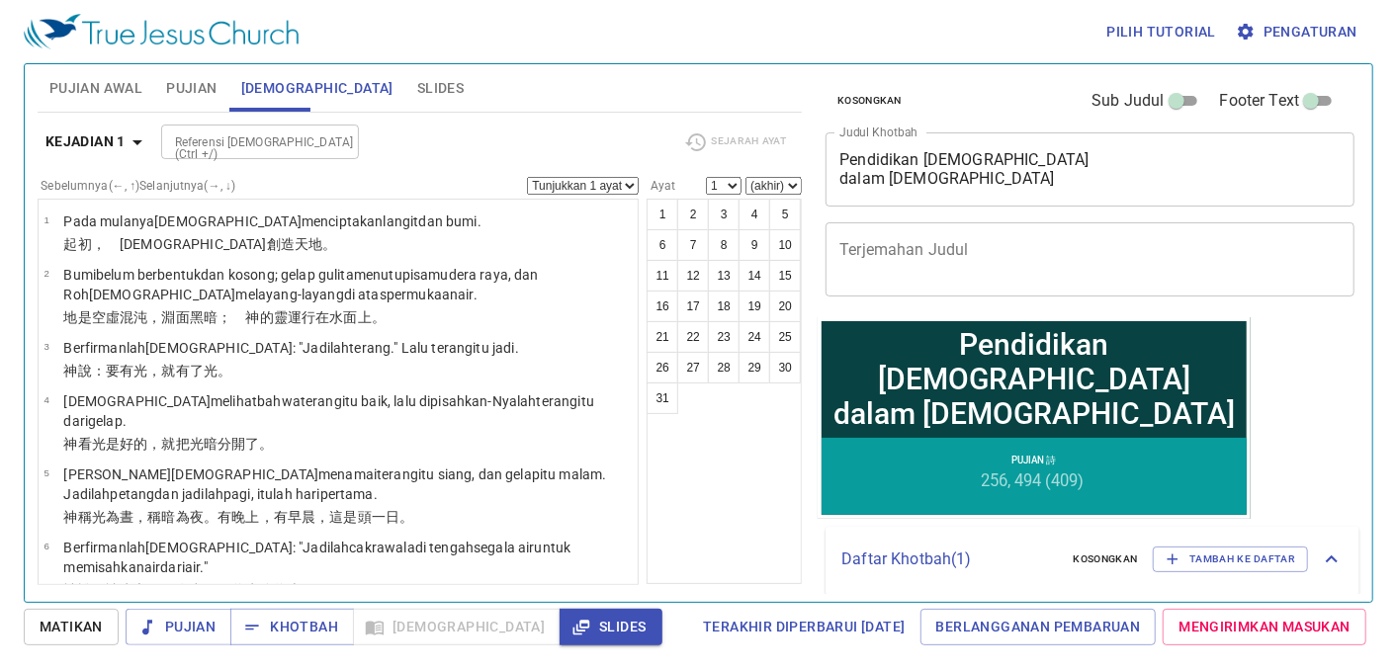
click at [110, 84] on span "Pujian Awal" at bounding box center [95, 88] width 93 height 25
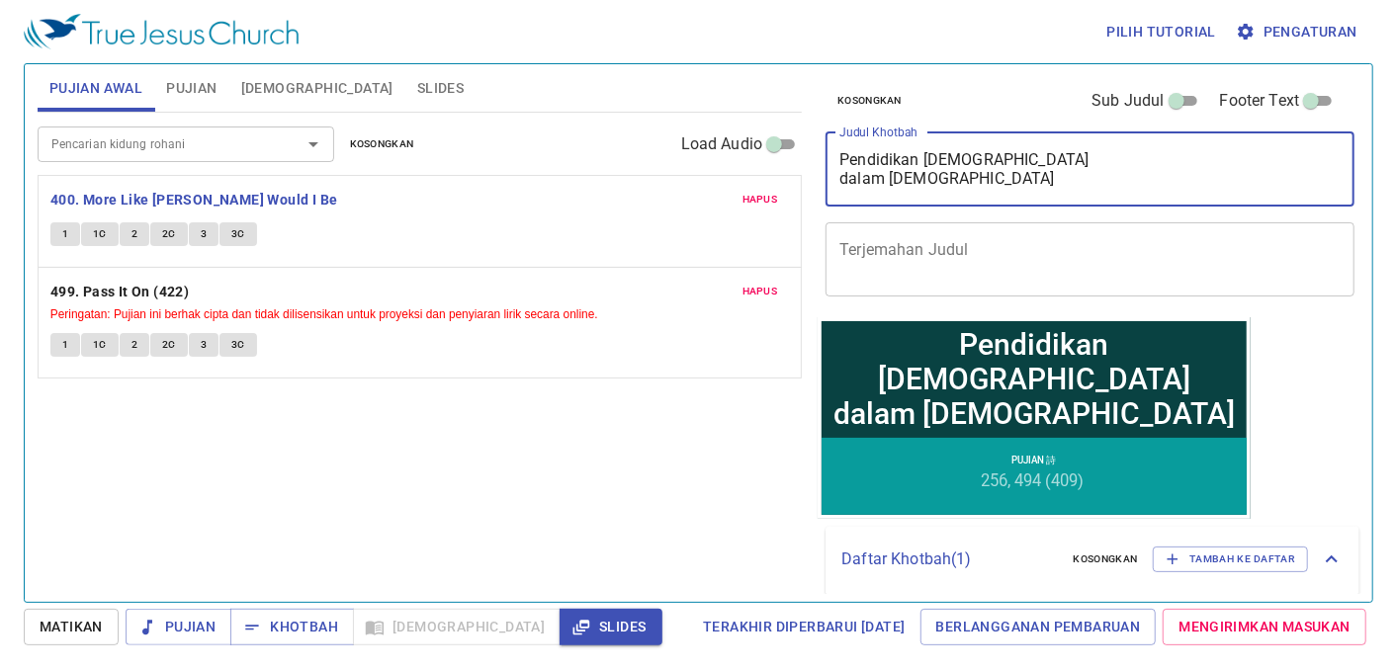
click at [1008, 173] on textarea "Pendidikan Yesus dalam Yohanes 17" at bounding box center [1089, 169] width 501 height 38
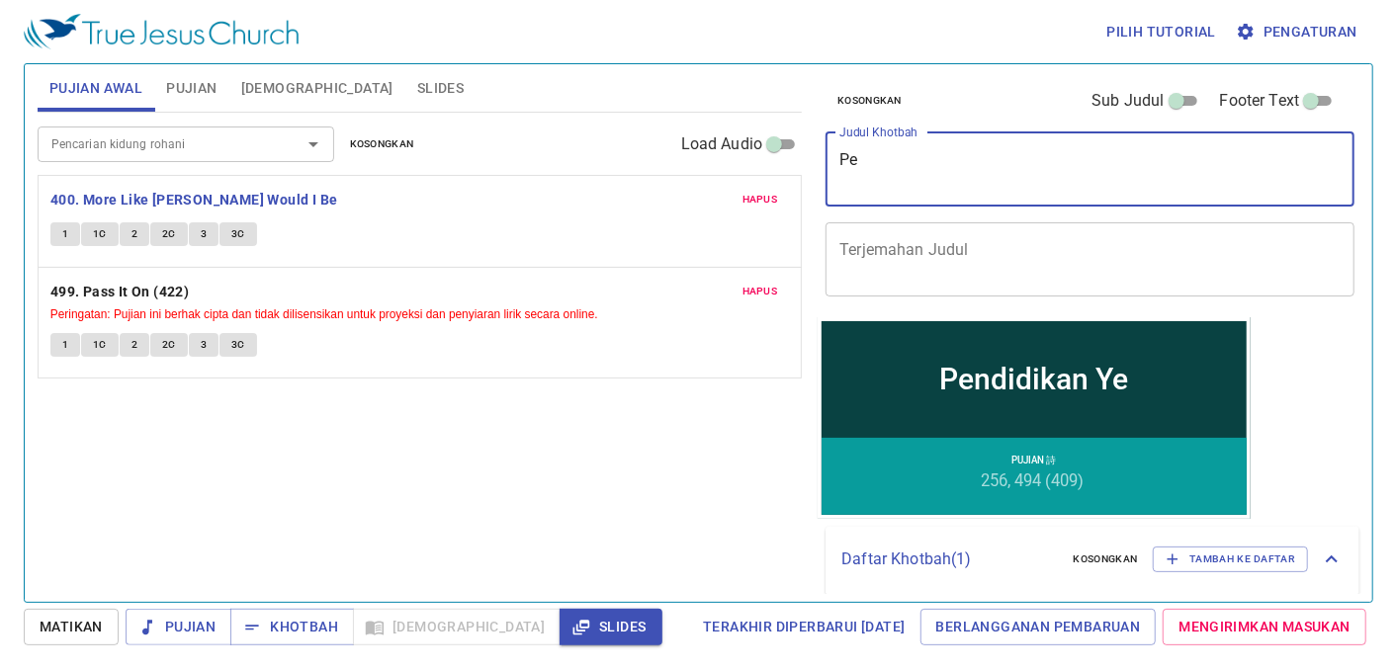
type textarea "P"
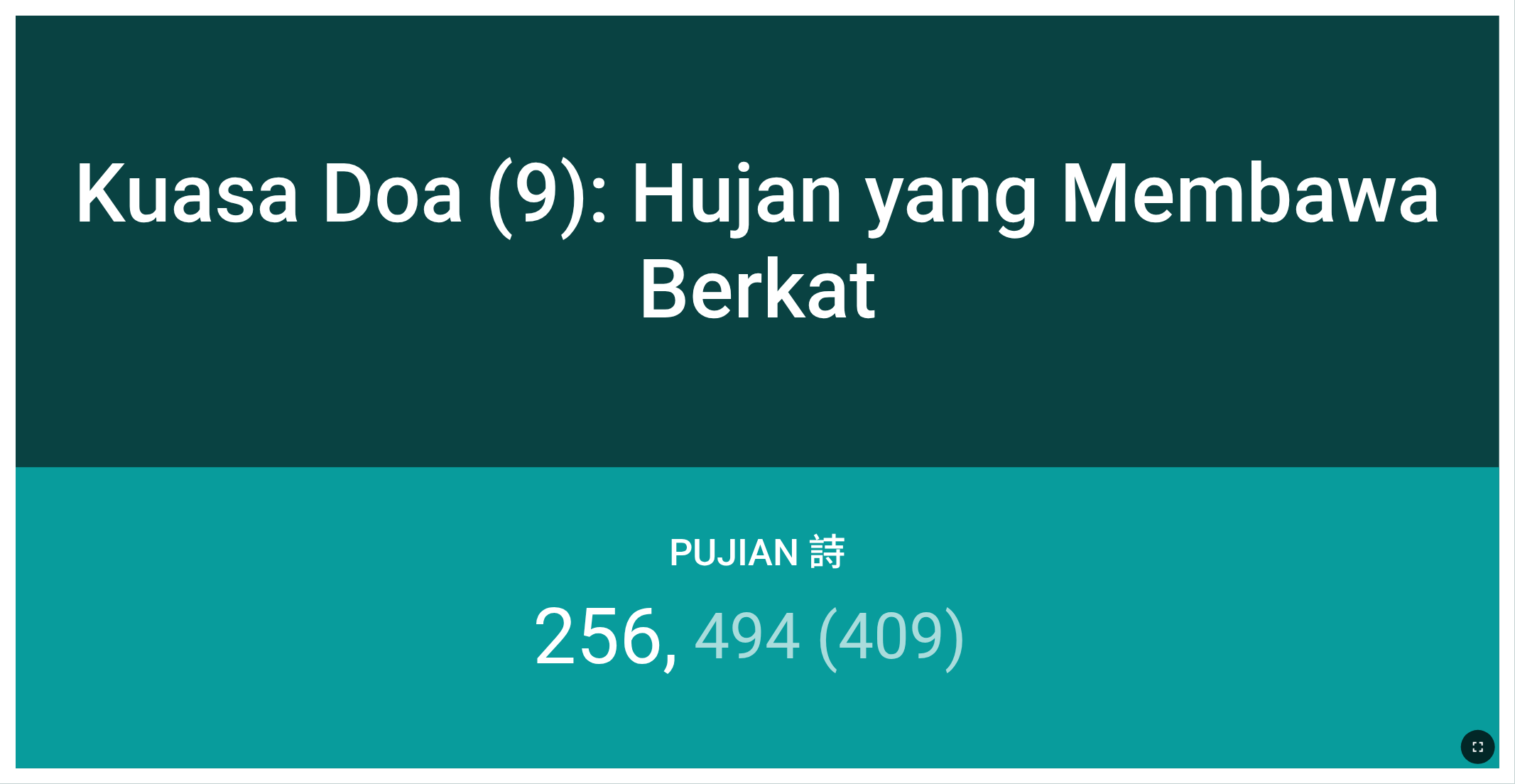
click at [630, 486] on icon "button" at bounding box center [1478, 747] width 17 height 17
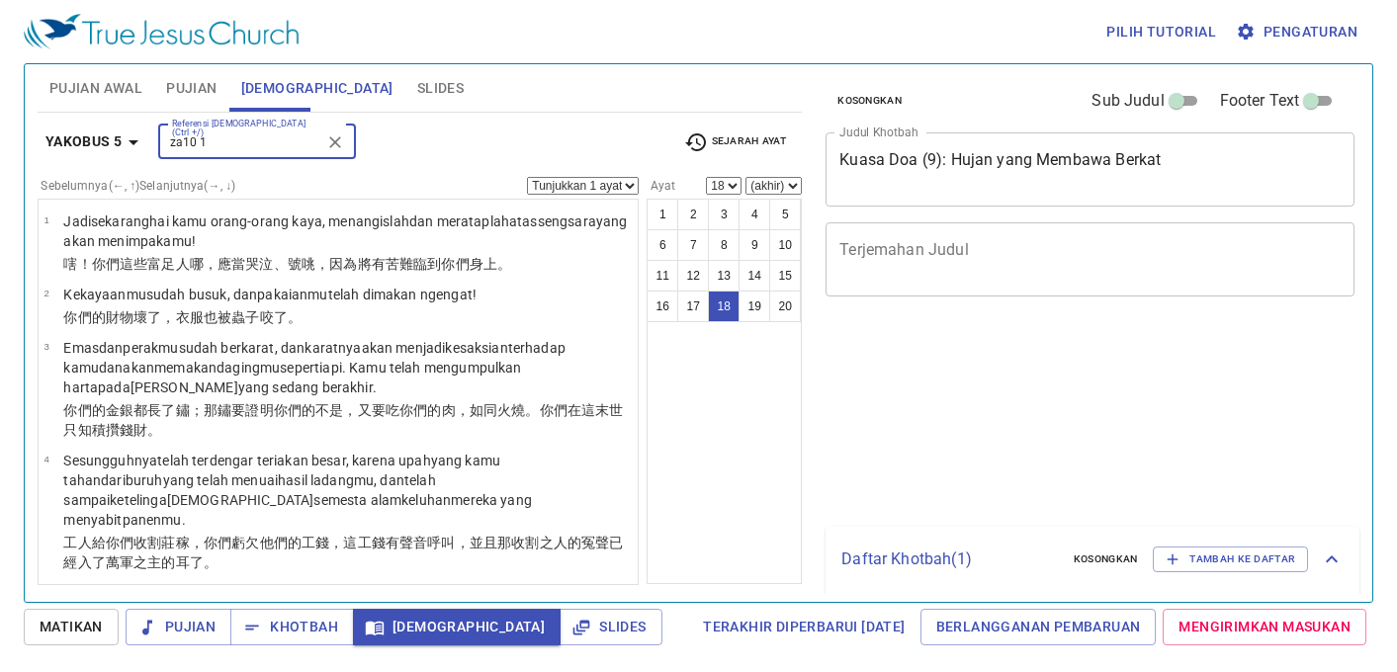
select select "18"
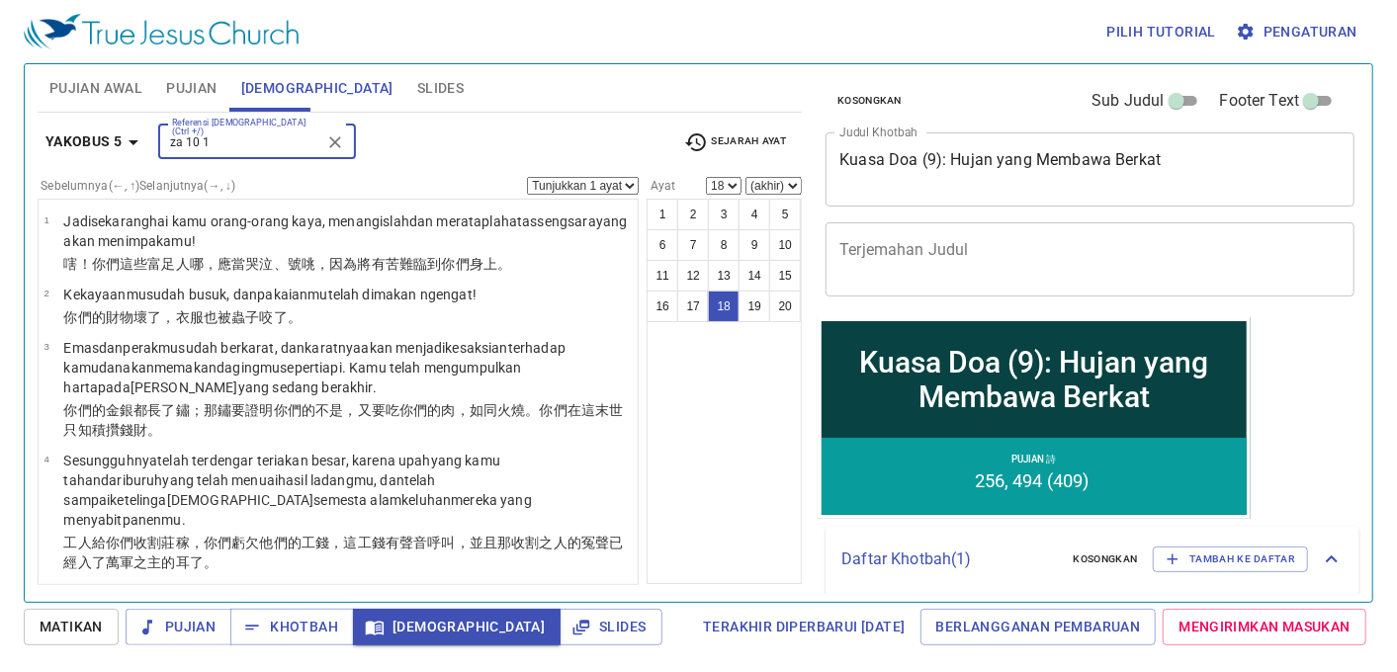
click at [182, 144] on input "za 10 1" at bounding box center [240, 141] width 153 height 23
type input "za 10 1"
click at [195, 145] on input "za 10 1" at bounding box center [240, 141] width 153 height 23
click at [199, 132] on input "za 10 1" at bounding box center [240, 141] width 153 height 23
click at [215, 142] on input "za 10 1" at bounding box center [240, 141] width 153 height 23
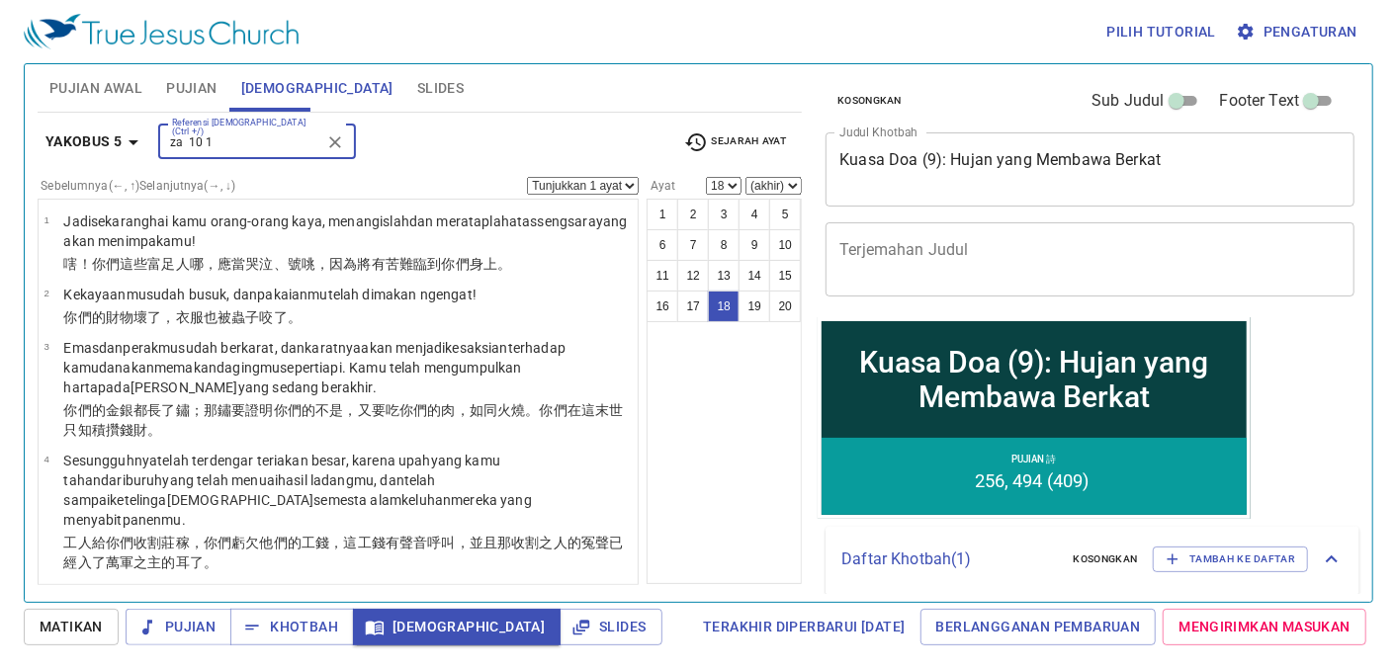
click at [215, 142] on input "za 10 1" at bounding box center [240, 141] width 153 height 23
click at [184, 150] on input "za 10 1" at bounding box center [240, 141] width 153 height 23
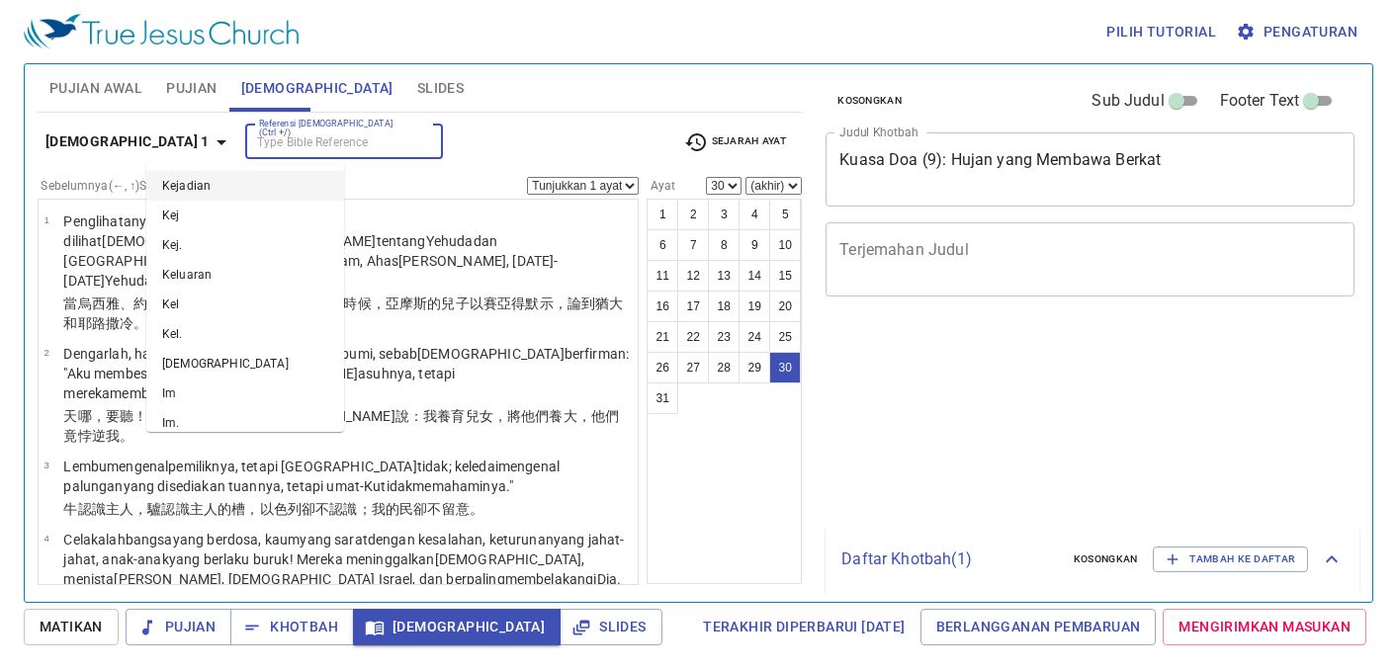
select select "30"
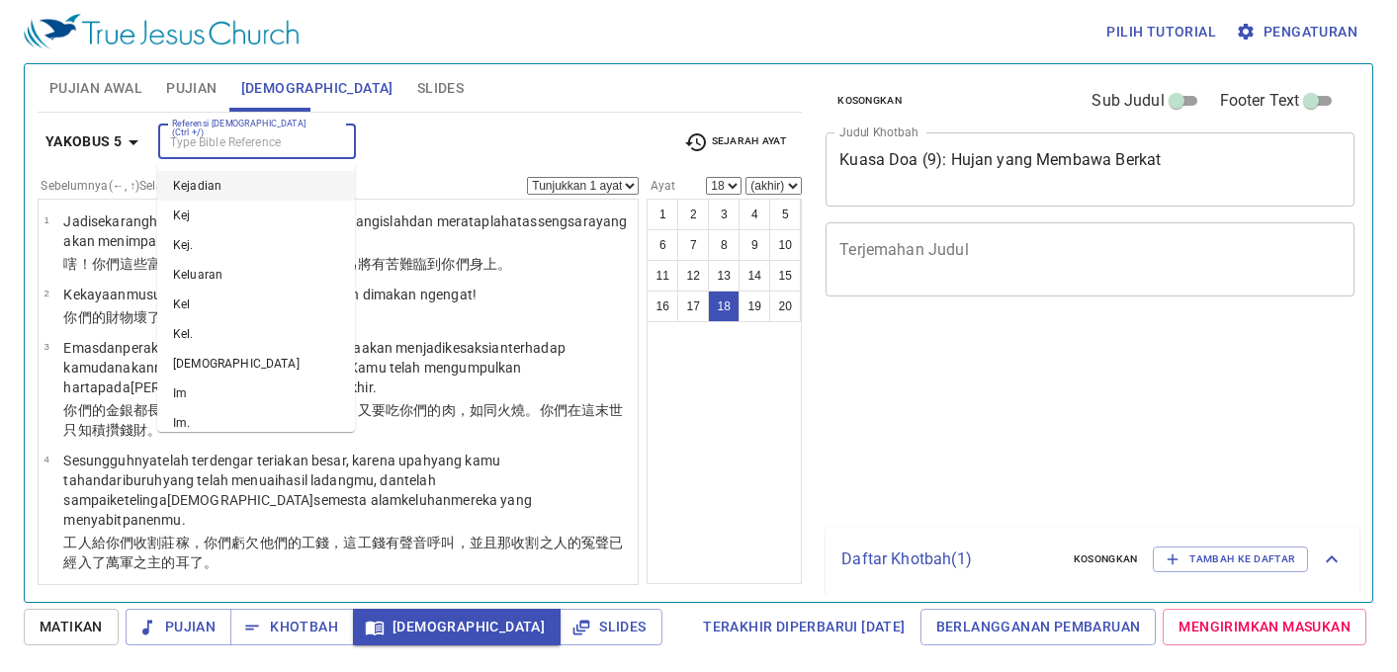
select select "18"
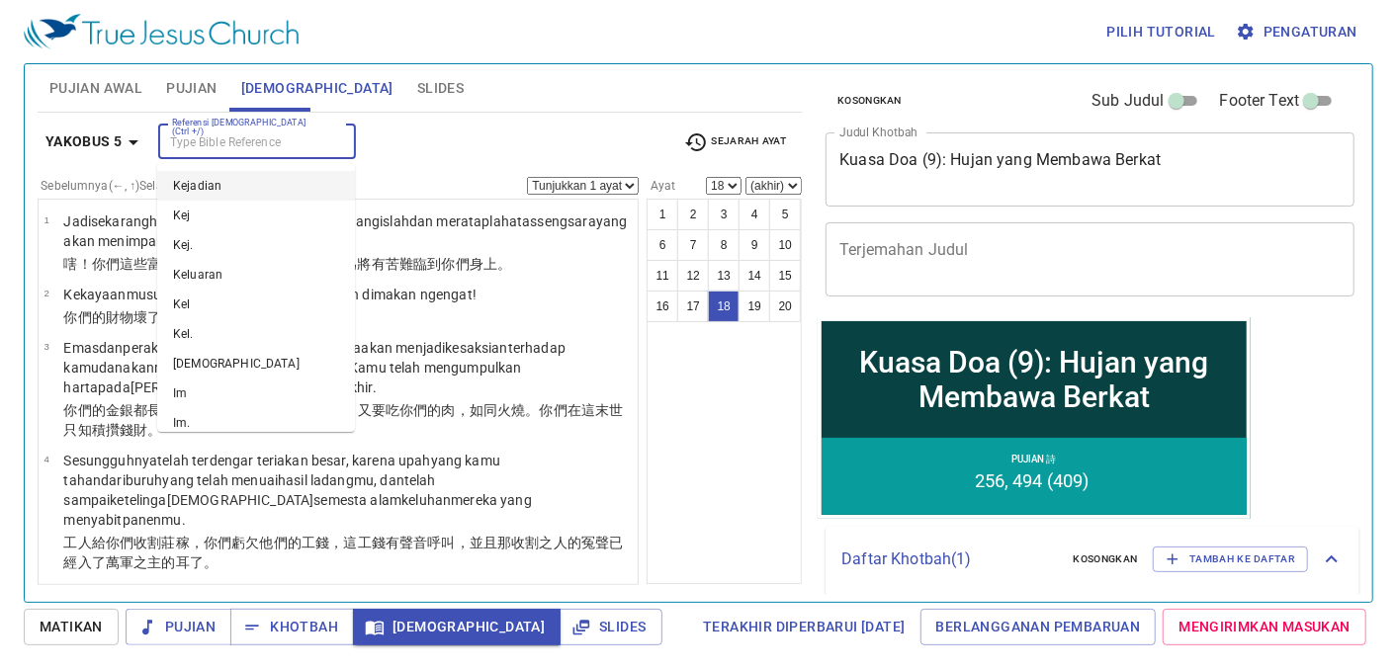
click at [283, 151] on input "Referensi [DEMOGRAPHIC_DATA] (Ctrl +/)" at bounding box center [240, 141] width 153 height 23
click at [366, 145] on div "Referensi Alkitab (Ctrl +/) Referensi Alkitab (Ctrl +/)" at bounding box center [413, 142] width 510 height 35
click at [430, 127] on div "Referensi Alkitab (Ctrl +/) Referensi Alkitab (Ctrl +/)" at bounding box center [413, 142] width 510 height 35
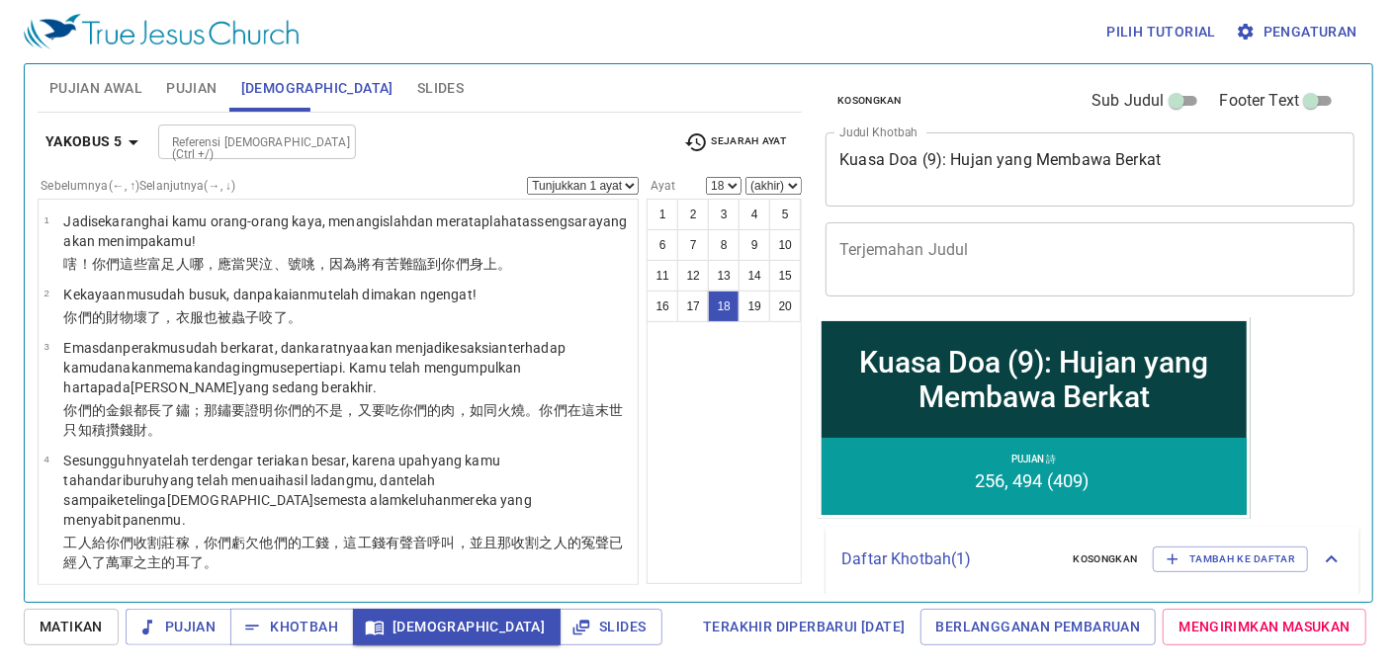
scroll to position [1370, 0]
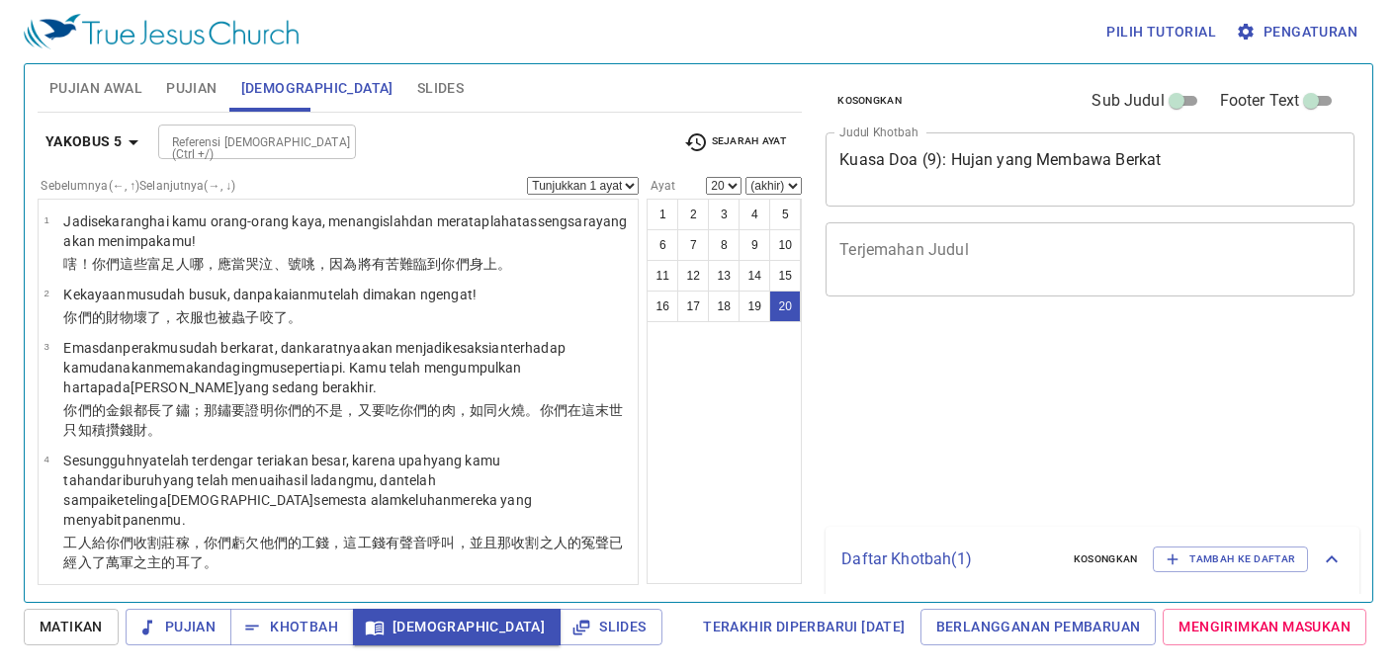
select select "20"
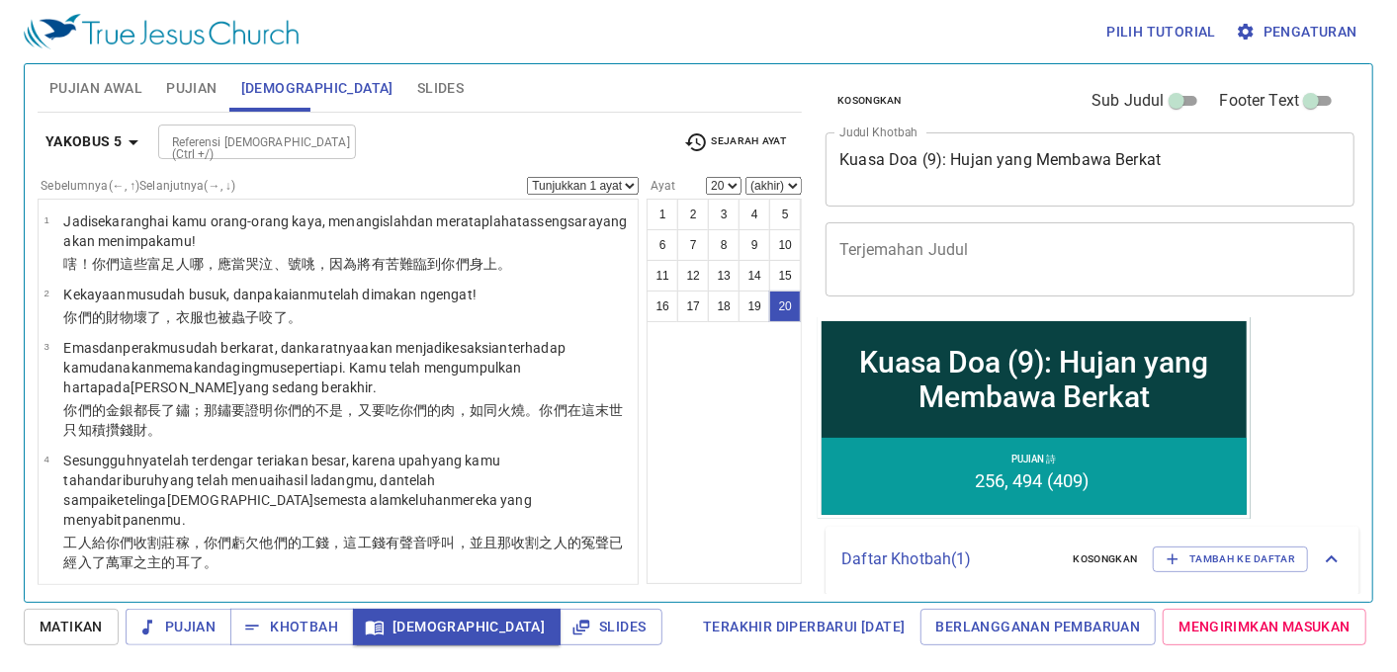
scroll to position [1370, 0]
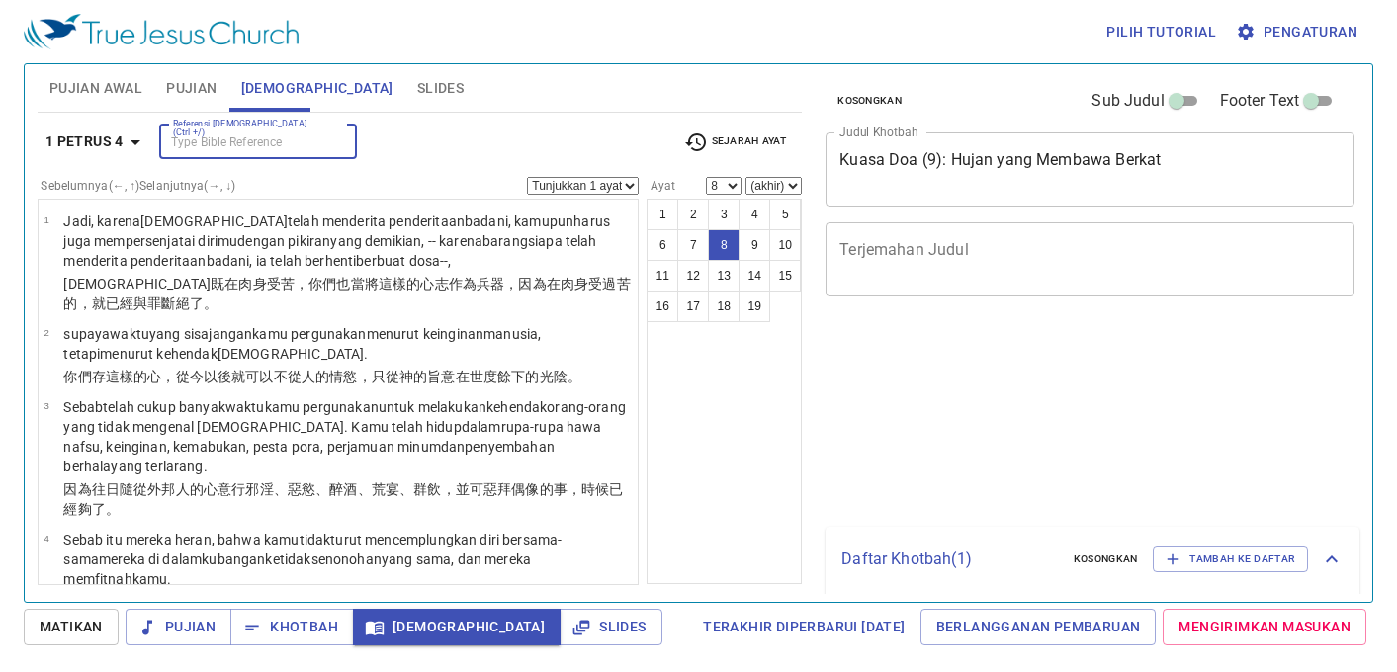
select select "8"
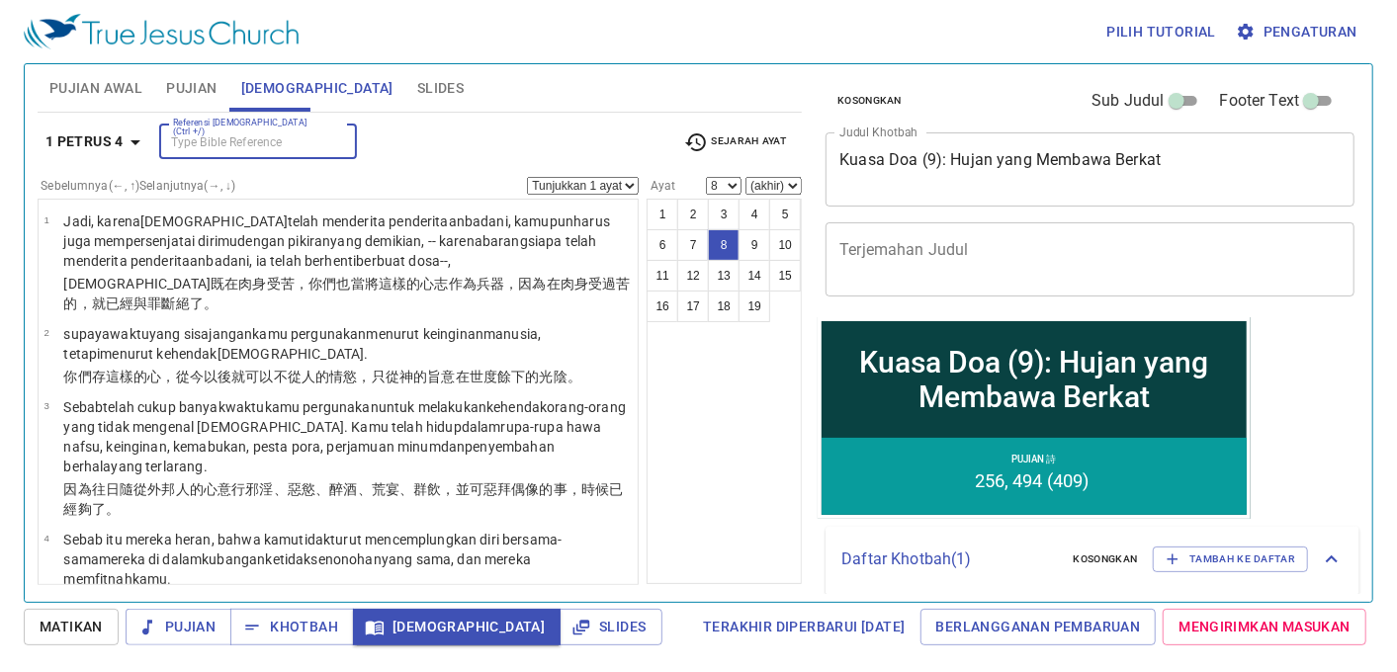
scroll to position [449, 0]
